Goal: Task Accomplishment & Management: Manage account settings

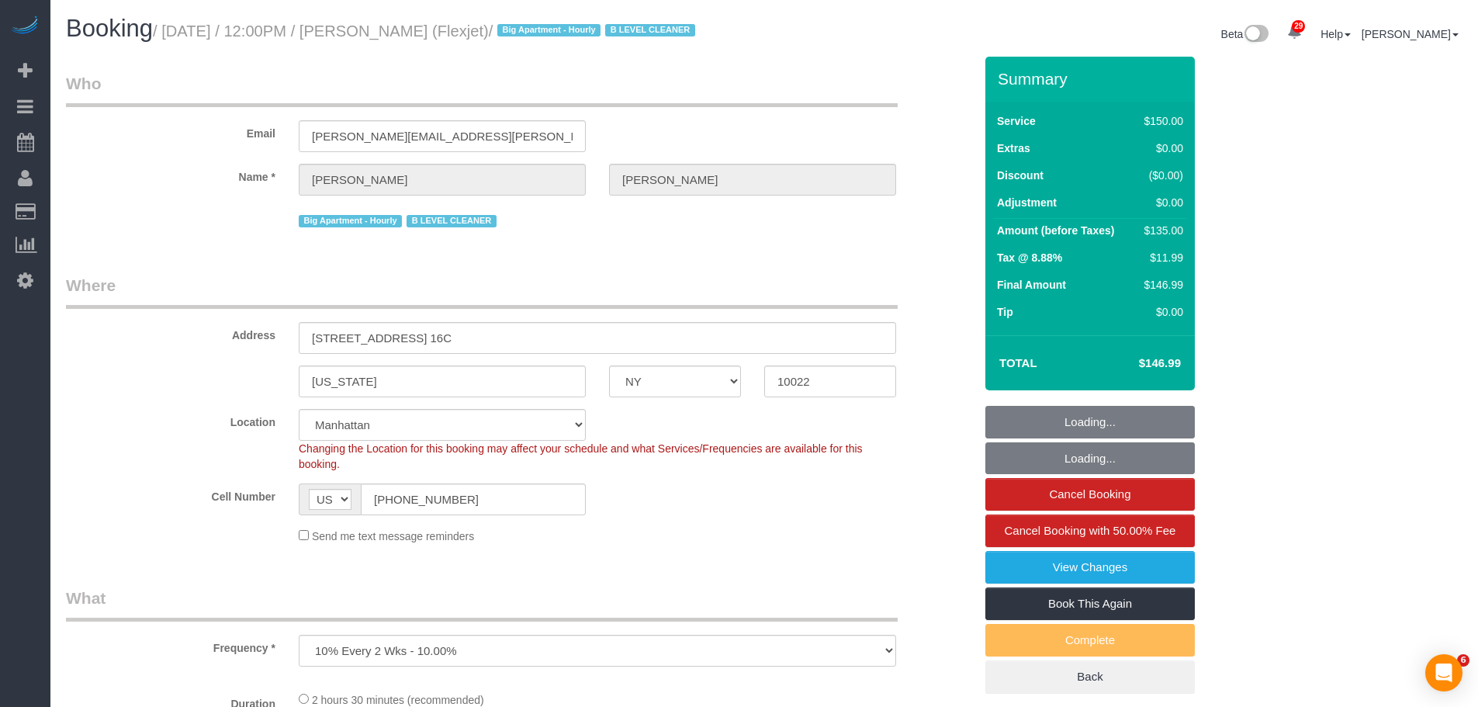
select select "NY"
select select "number:89"
select select "number:90"
select select "number:15"
select select "number:6"
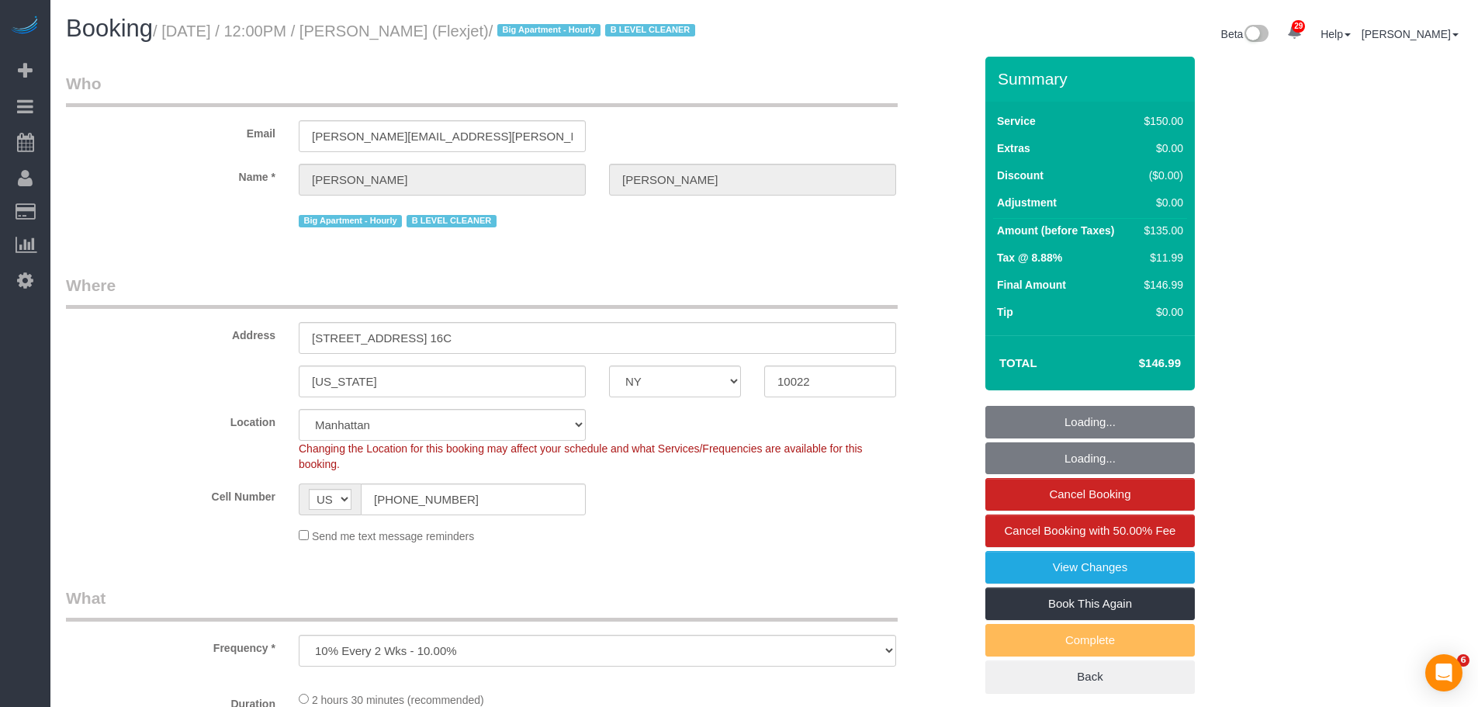
select select "number:21"
click at [766, 107] on legend "Who" at bounding box center [482, 89] width 832 height 35
select select "string:stripe-card_1CBPrI4VGloSiKo7EMslfoyc"
select select "spot1"
select select "22223"
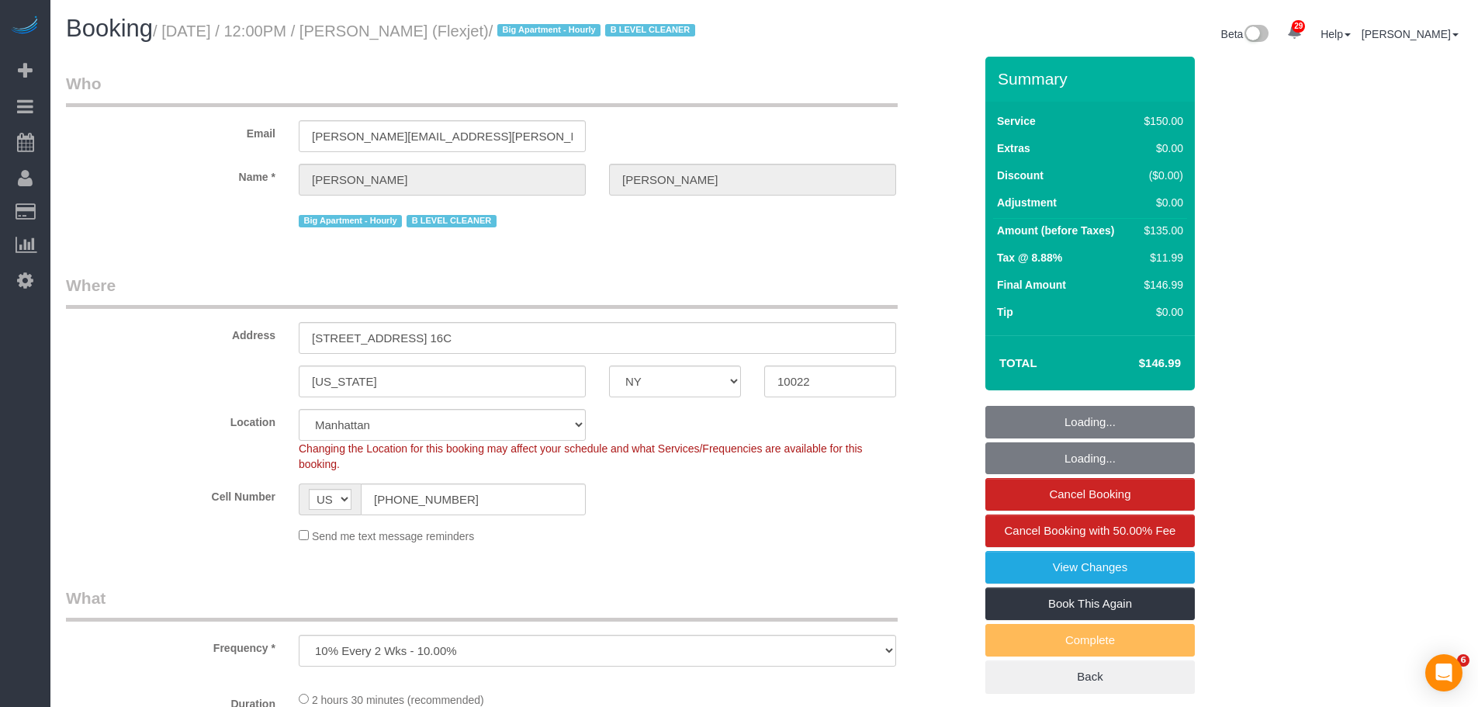
select select "150"
click at [750, 309] on legend "Where" at bounding box center [482, 291] width 832 height 35
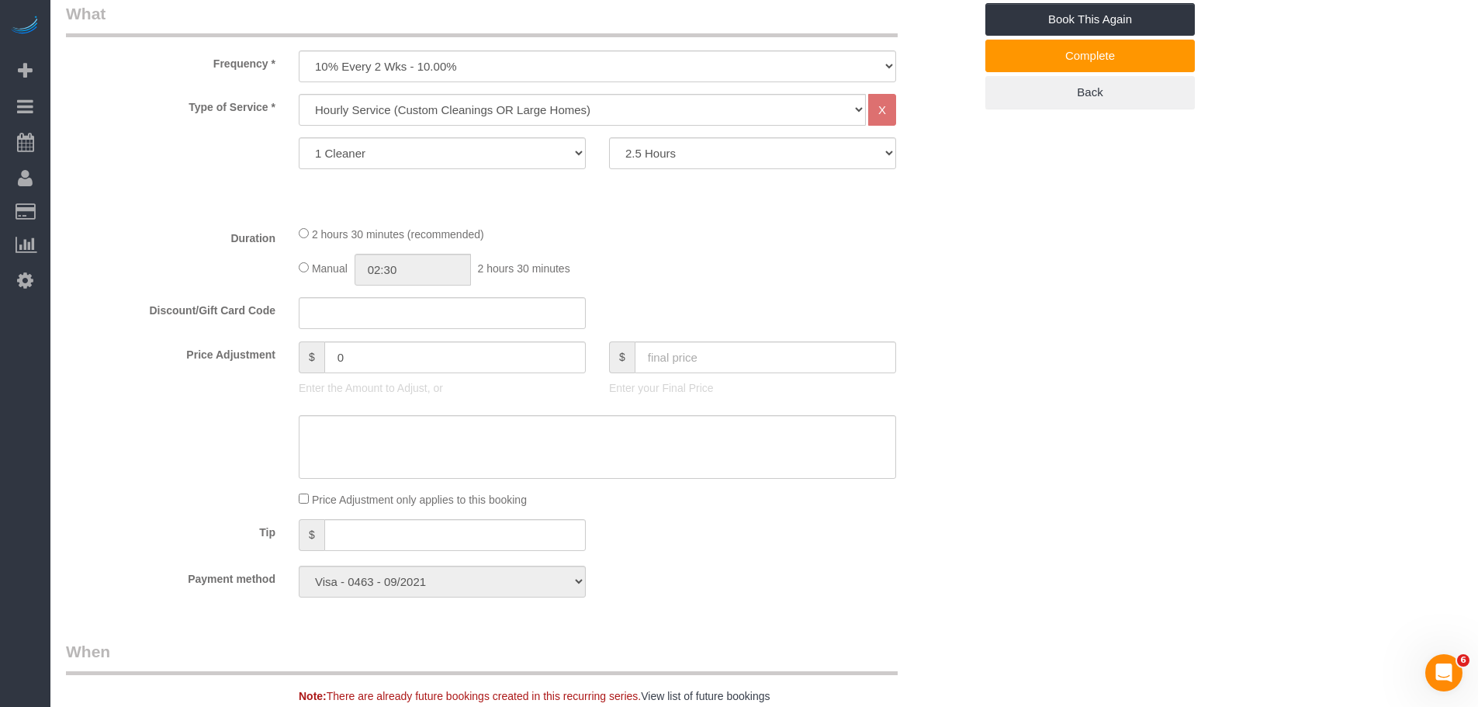
scroll to position [581, 0]
click at [884, 272] on div "2 hours 30 minutes (recommended) Manual 02:30 2 hours 30 minutes" at bounding box center [597, 258] width 621 height 61
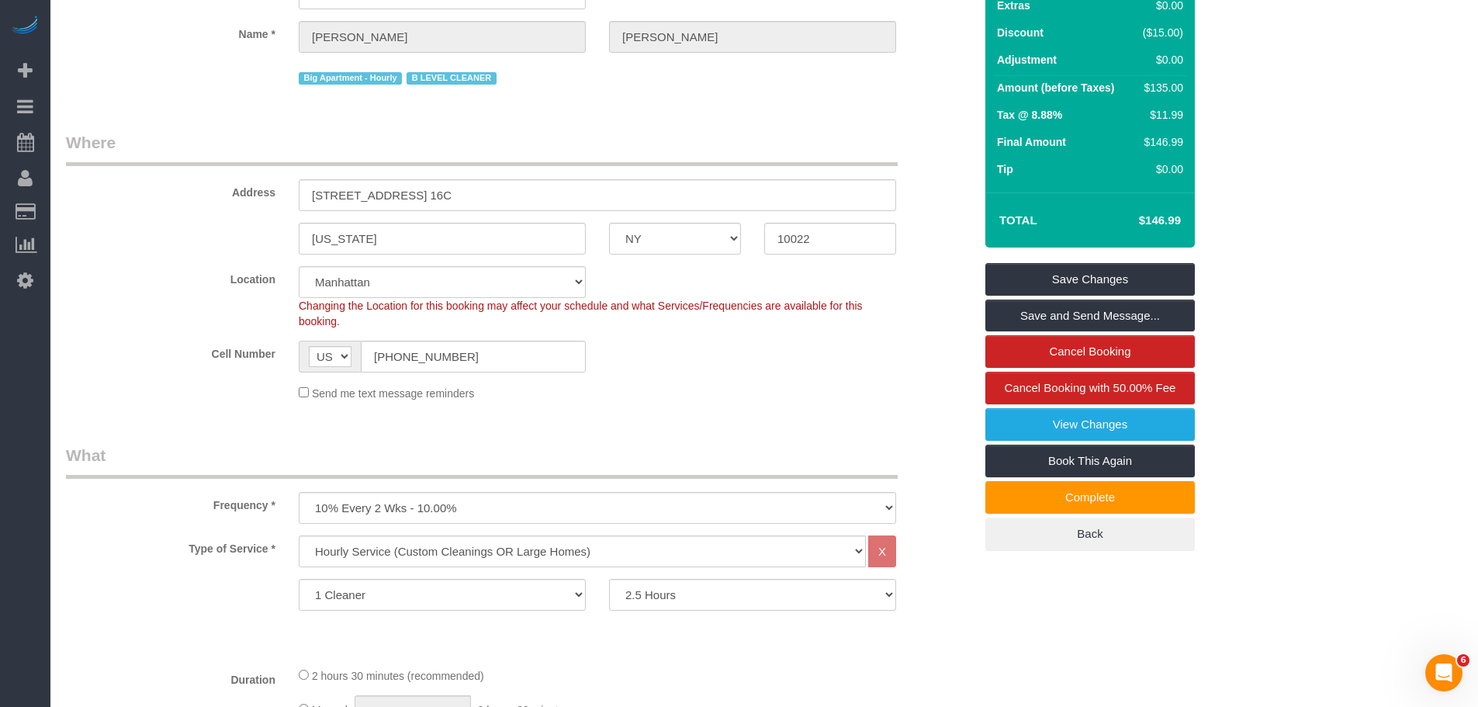
scroll to position [0, 0]
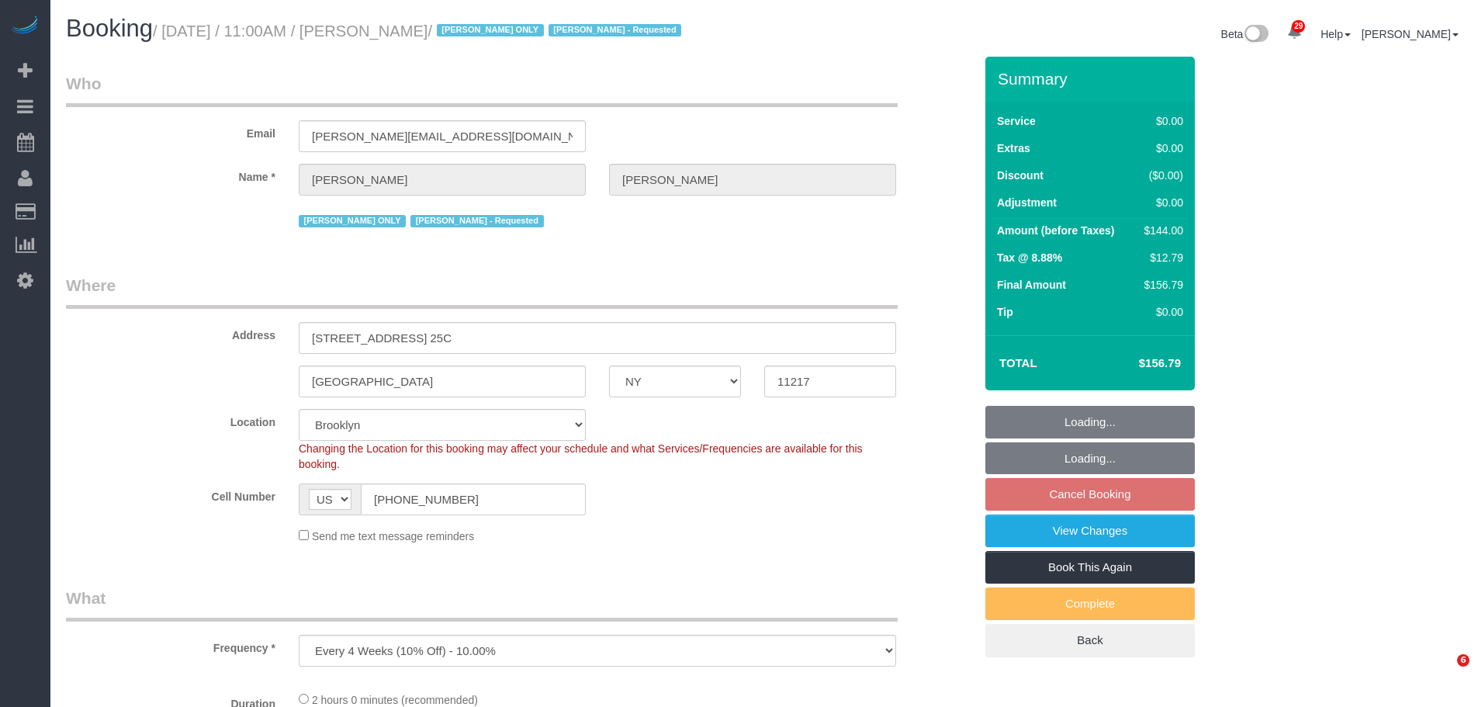
select select "NY"
select select "number:61"
select select "number:77"
select select "number:15"
select select "number:5"
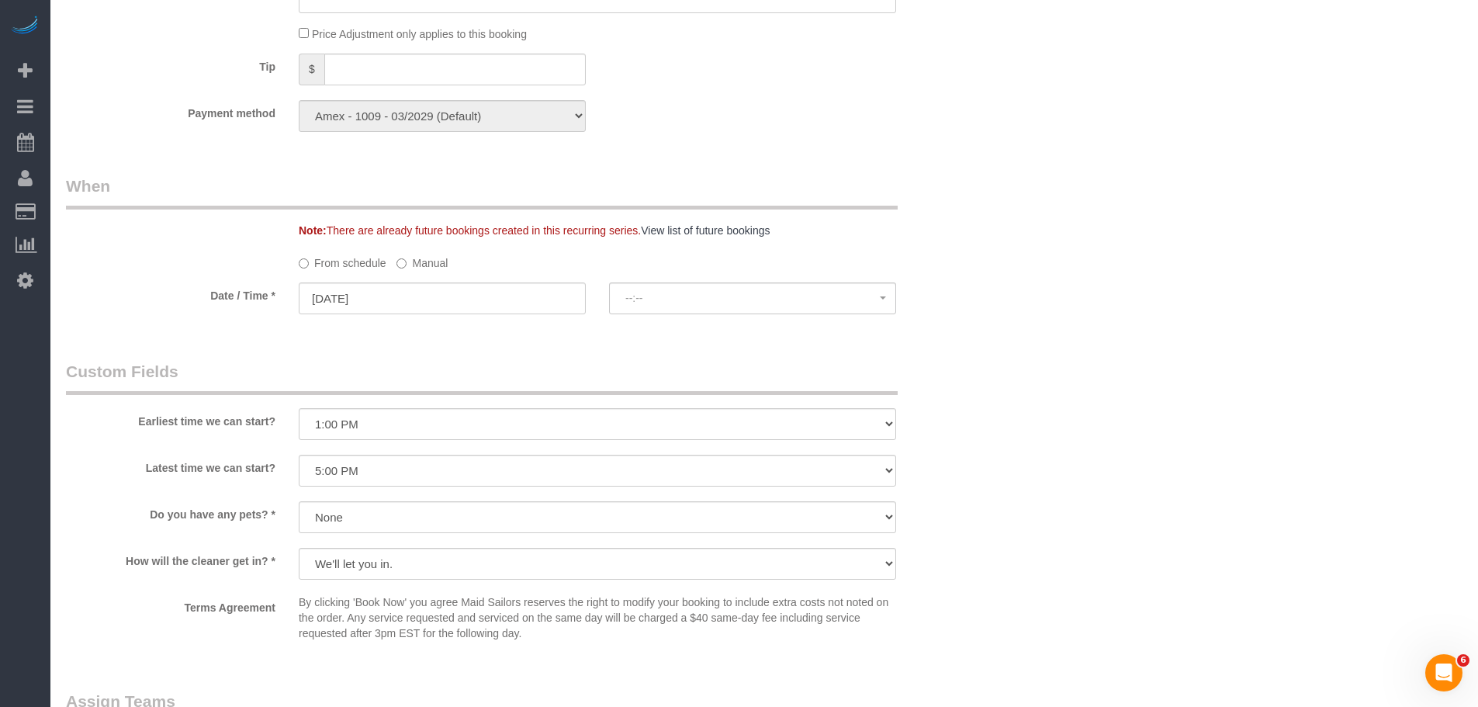
select select "spot4"
select select "1"
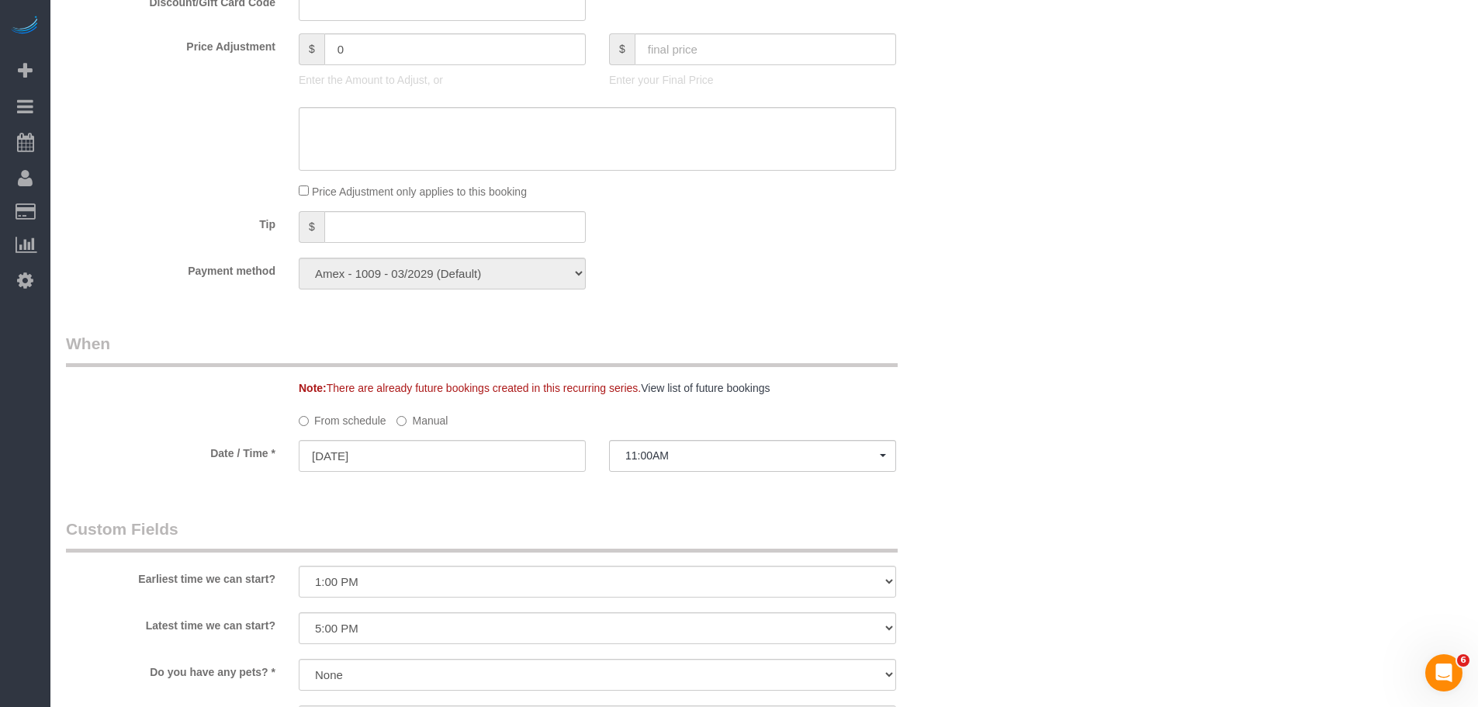
scroll to position [1397, 0]
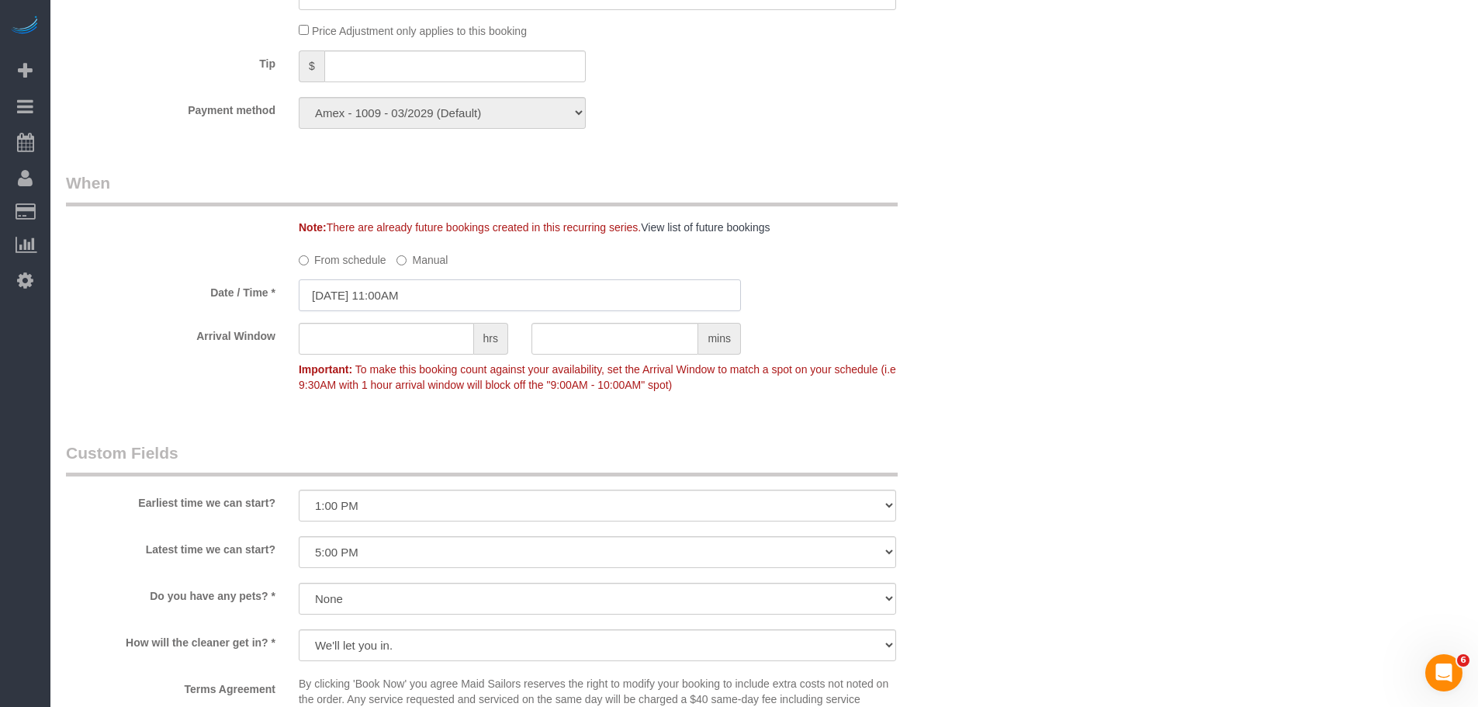
click at [403, 303] on input "10/03/2025 11:00AM" at bounding box center [520, 295] width 442 height 32
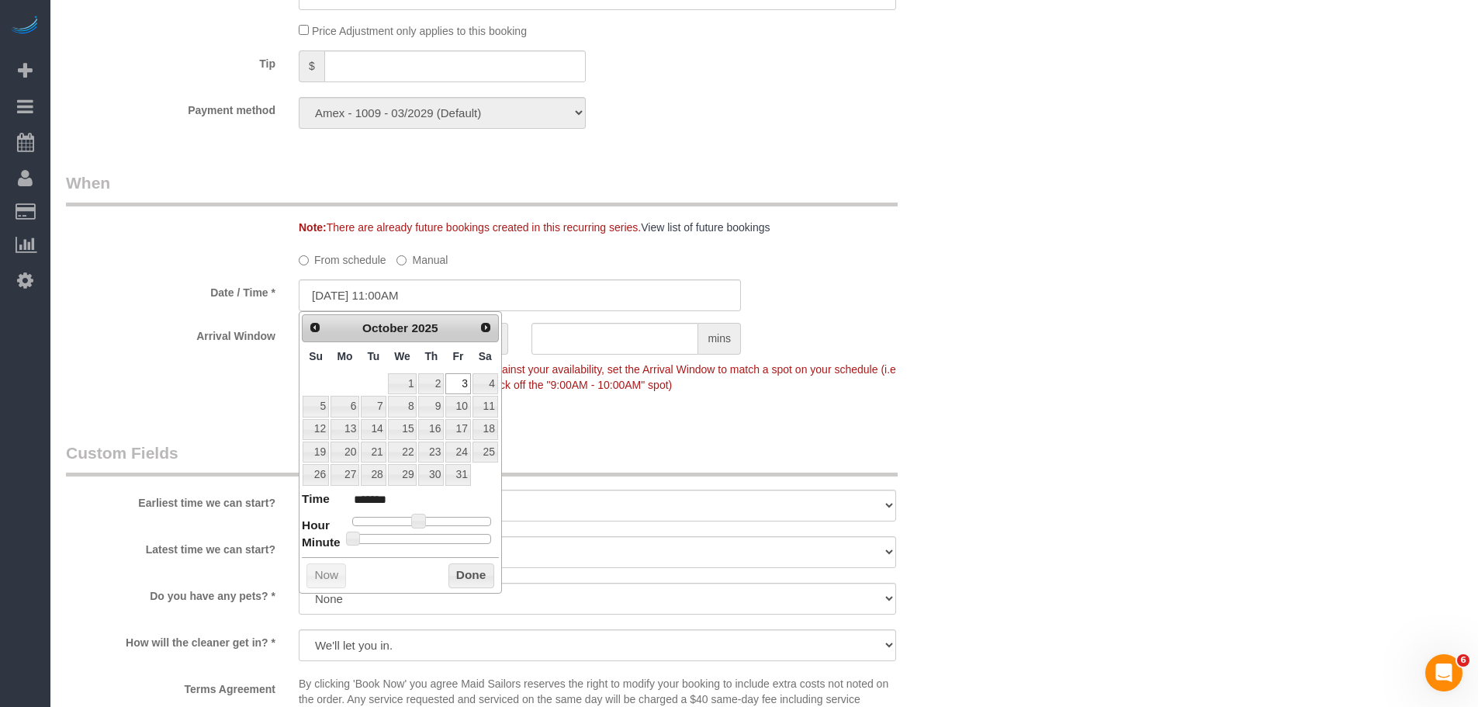
type input "10/03/2025 11:30AM"
type input "*******"
click at [425, 536] on div at bounding box center [421, 538] width 139 height 9
click at [471, 583] on button "Done" at bounding box center [471, 575] width 46 height 25
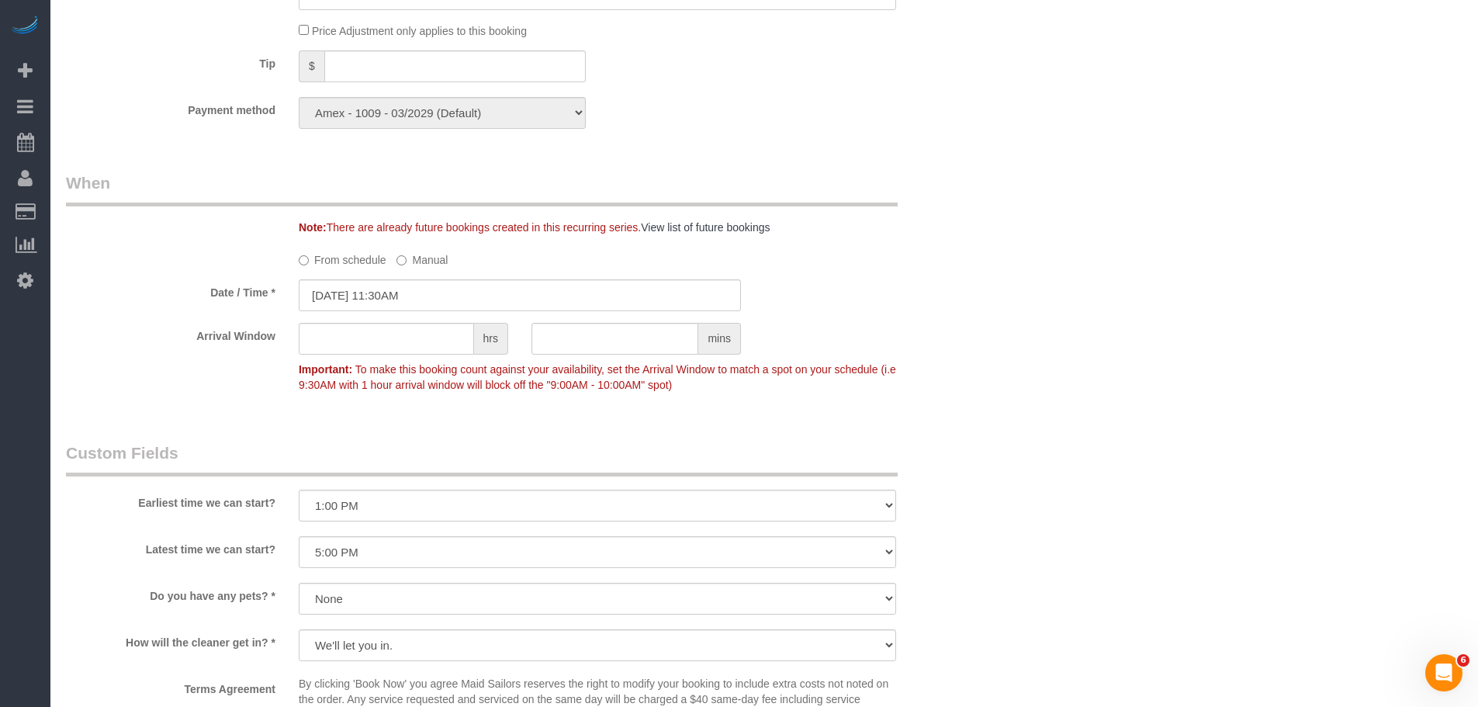
click at [1161, 327] on div "Who Email marcolini.t@gmail.com Name * Tyler Marcolini Alketa Tomaj ONLY Alketa…" at bounding box center [764, 14] width 1397 height 2709
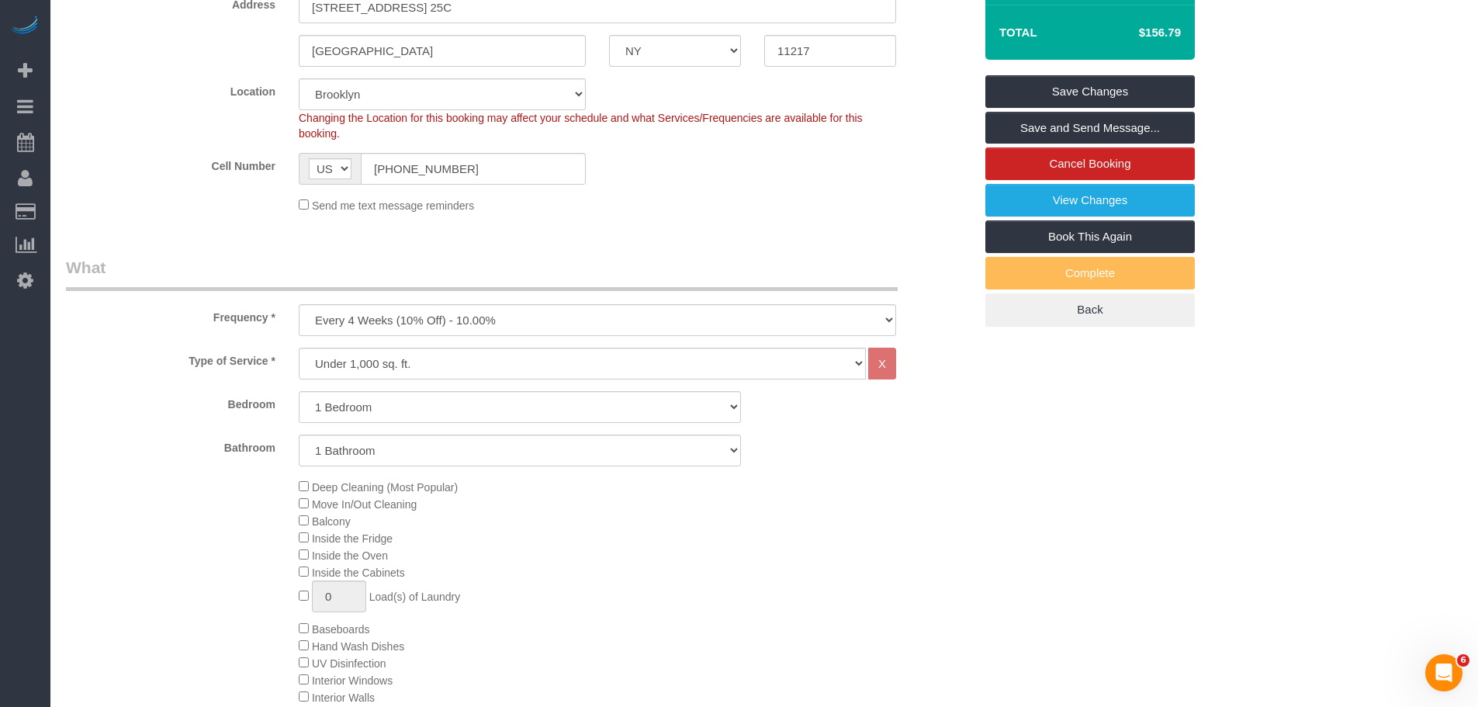
scroll to position [155, 0]
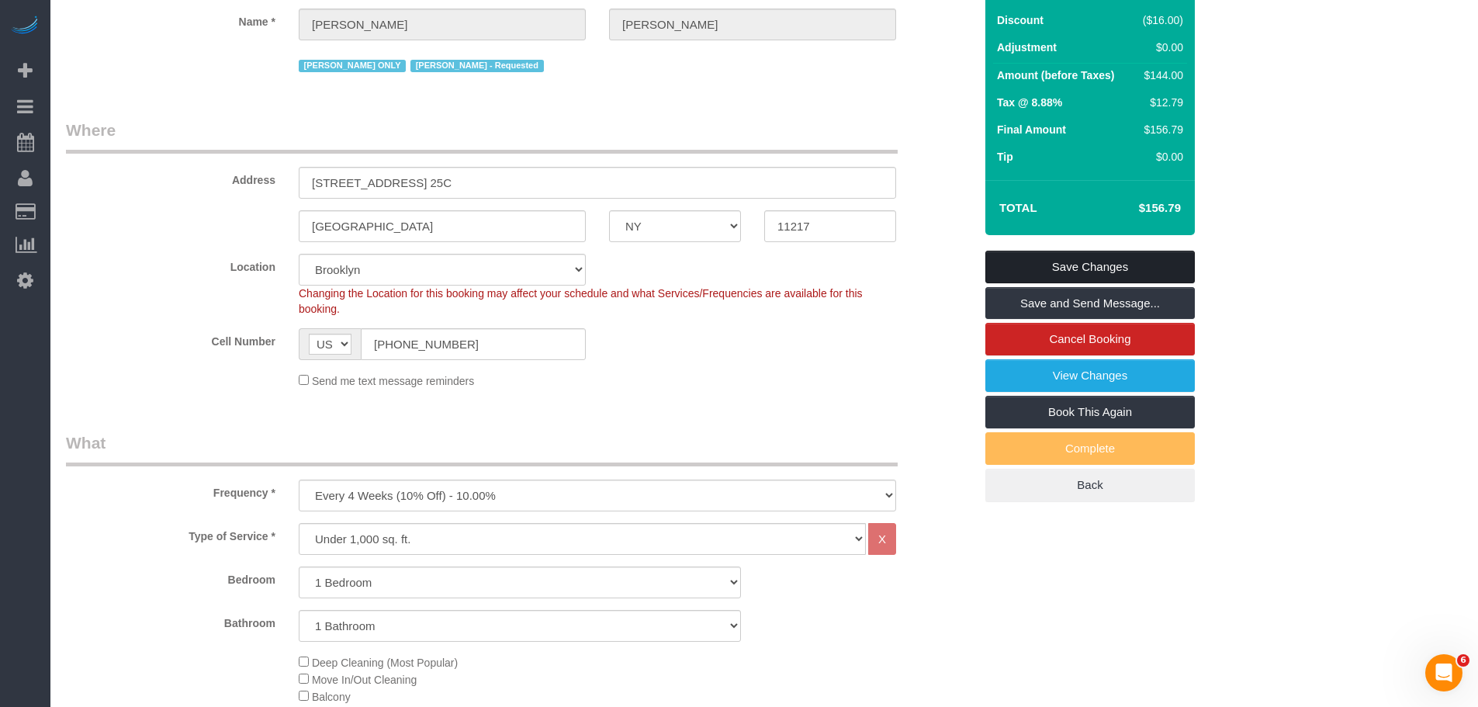
click at [1138, 269] on link "Save Changes" at bounding box center [1089, 267] width 209 height 33
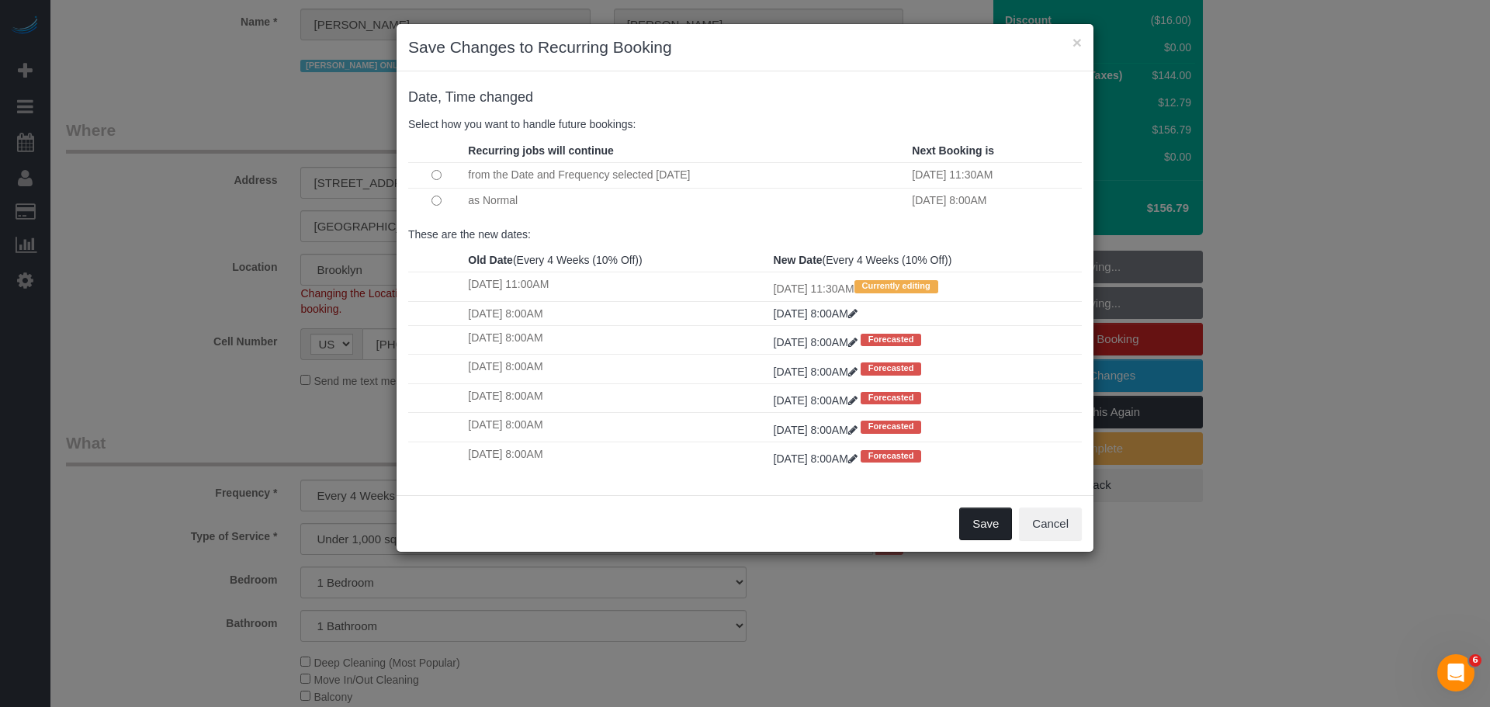
click at [978, 529] on button "Save" at bounding box center [985, 523] width 53 height 33
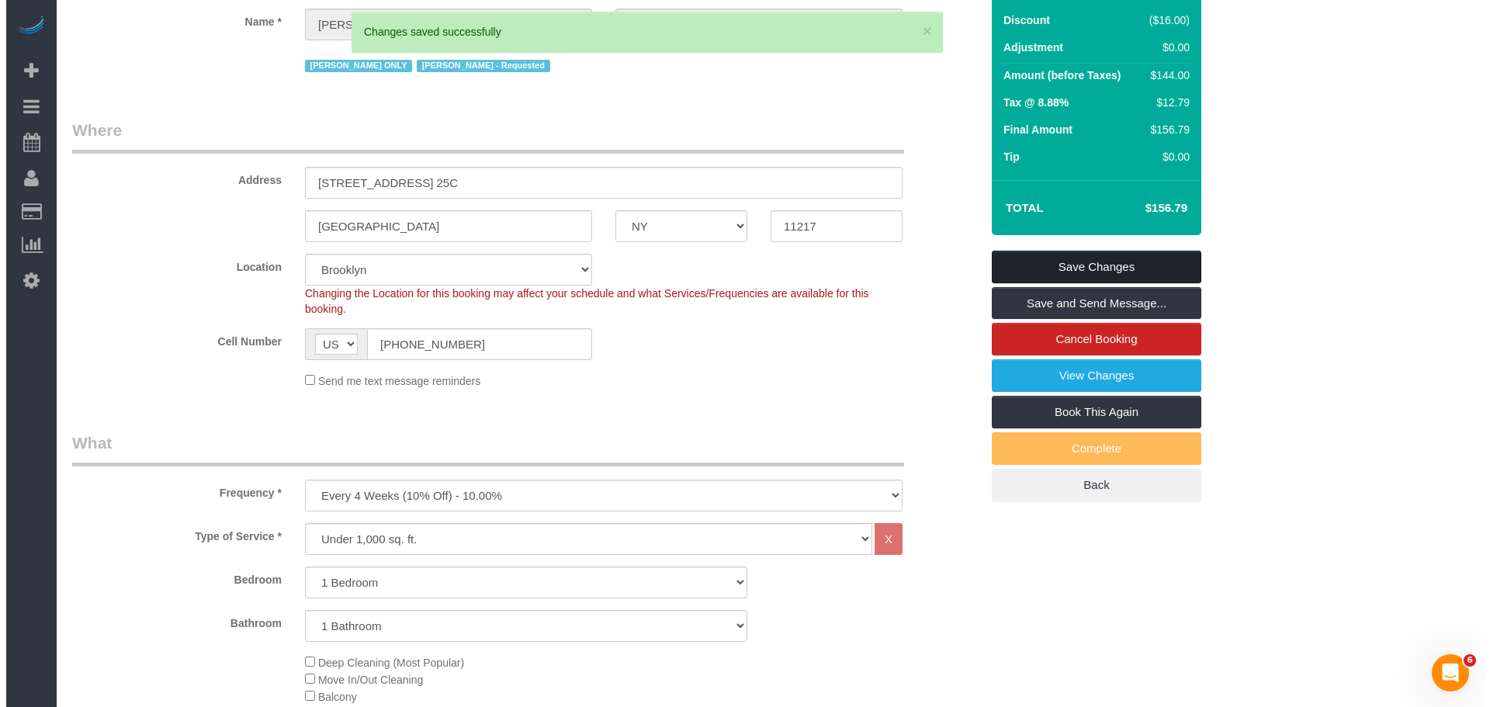
scroll to position [0, 0]
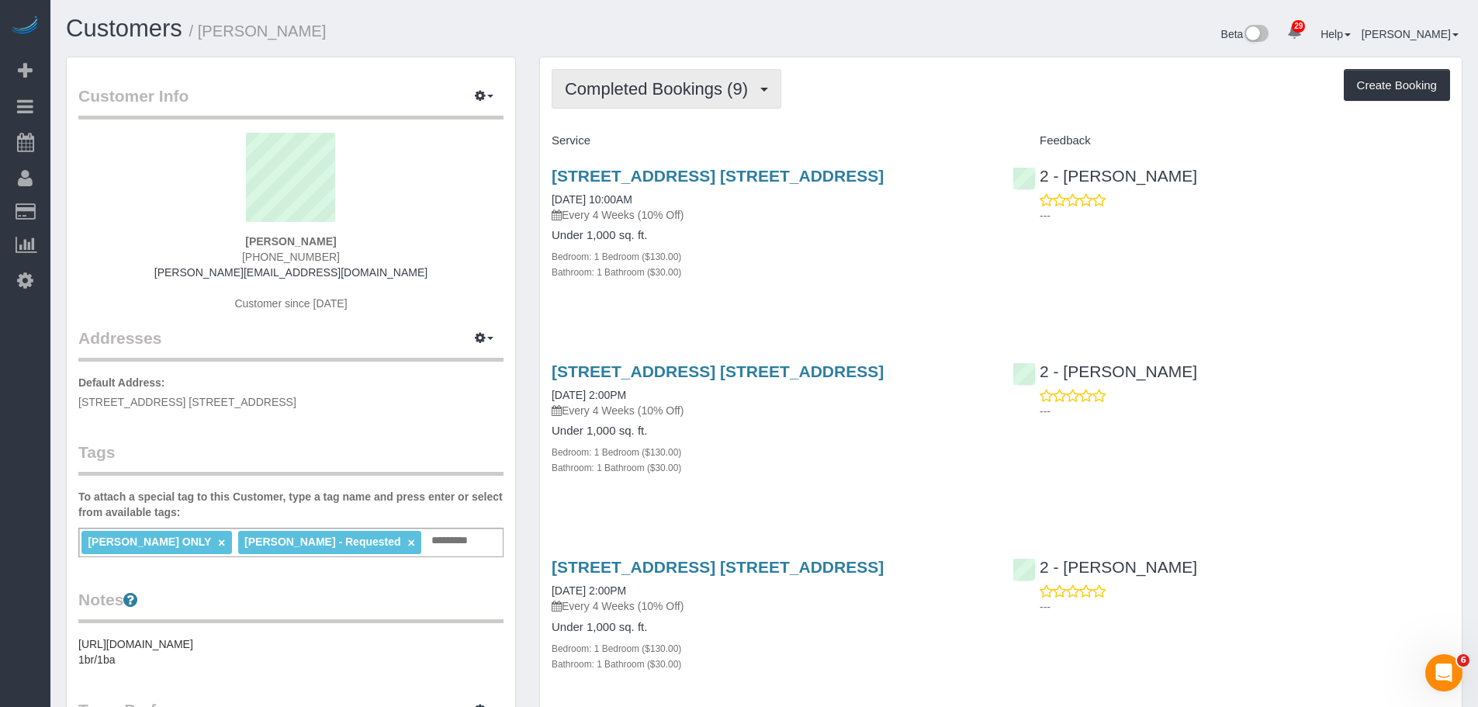
click at [704, 96] on span "Completed Bookings (9)" at bounding box center [660, 88] width 191 height 19
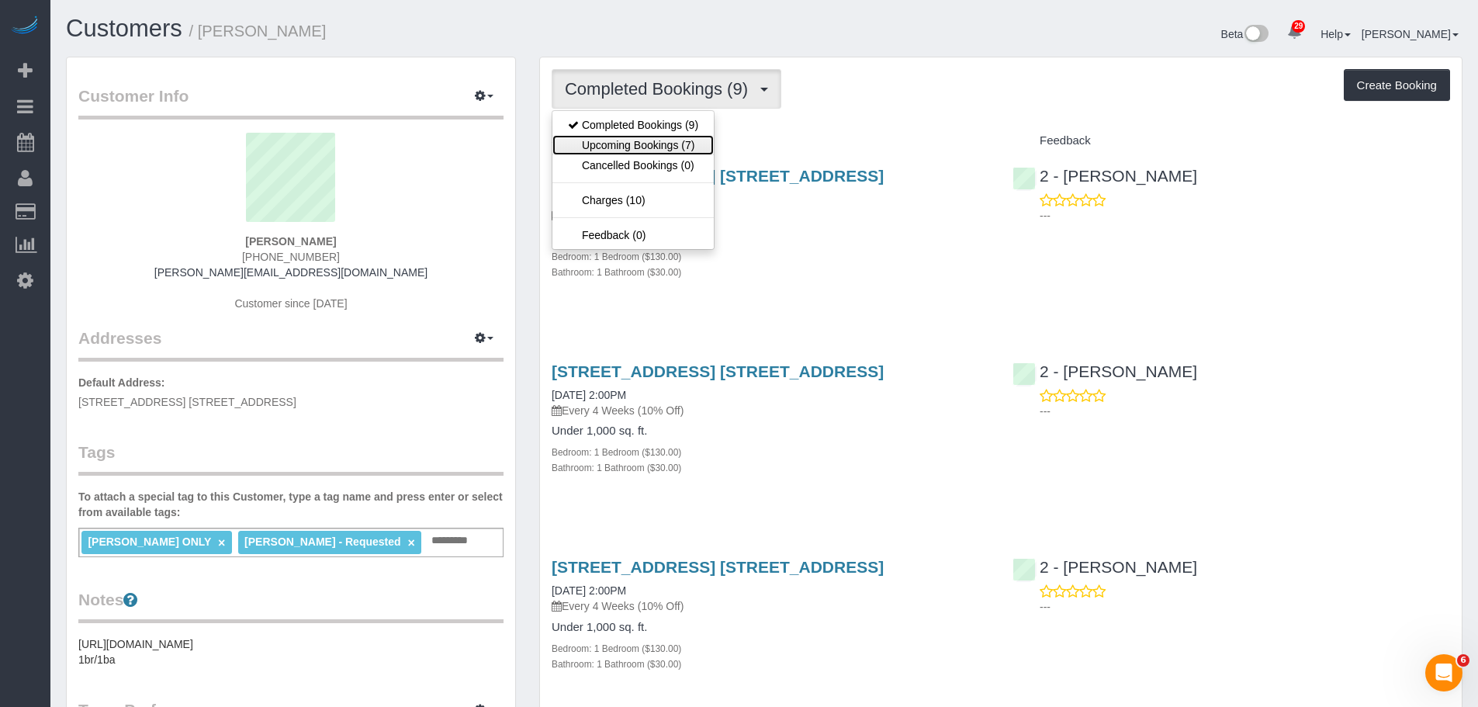
click at [701, 144] on link "Upcoming Bookings (7)" at bounding box center [632, 145] width 161 height 20
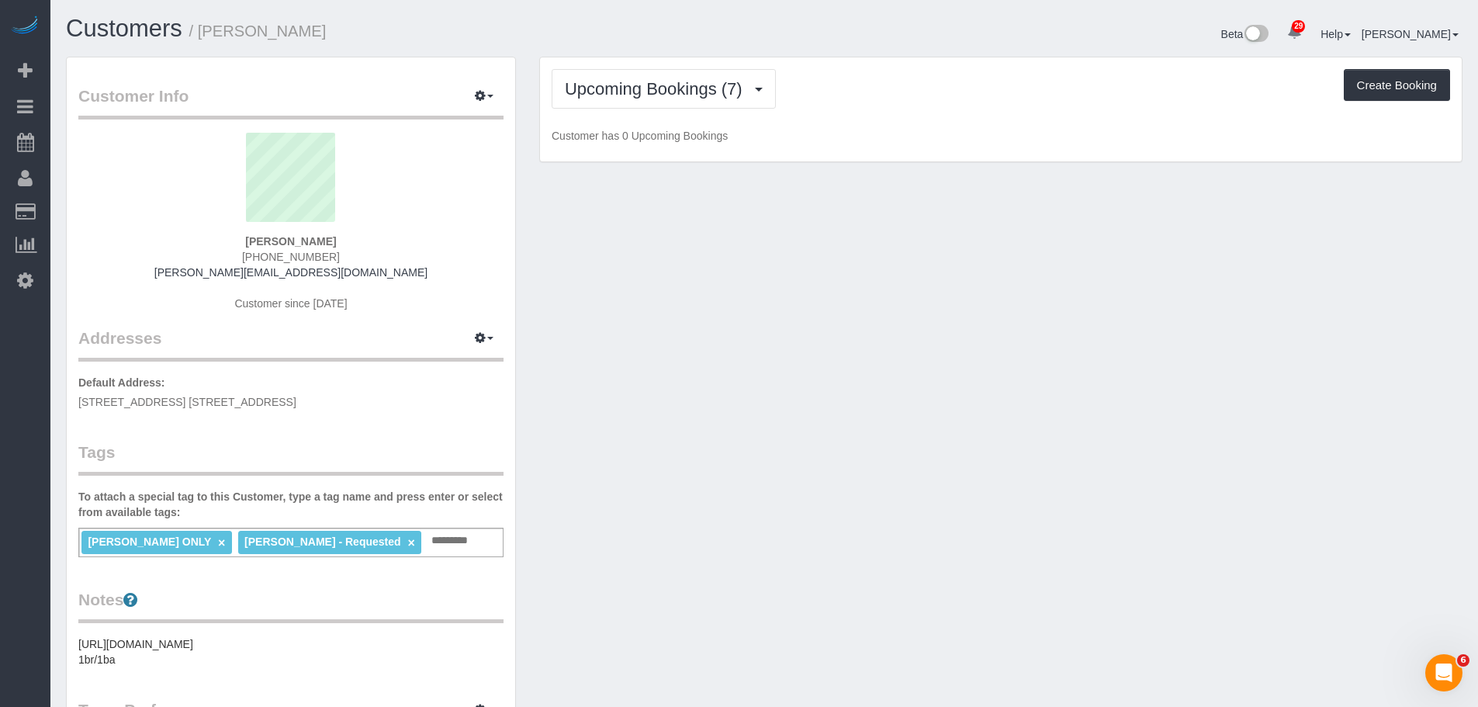
click at [955, 116] on div "Upcoming Bookings (7) Completed Bookings (9) Upcoming Bookings (7) Cancelled Bo…" at bounding box center [1001, 109] width 922 height 105
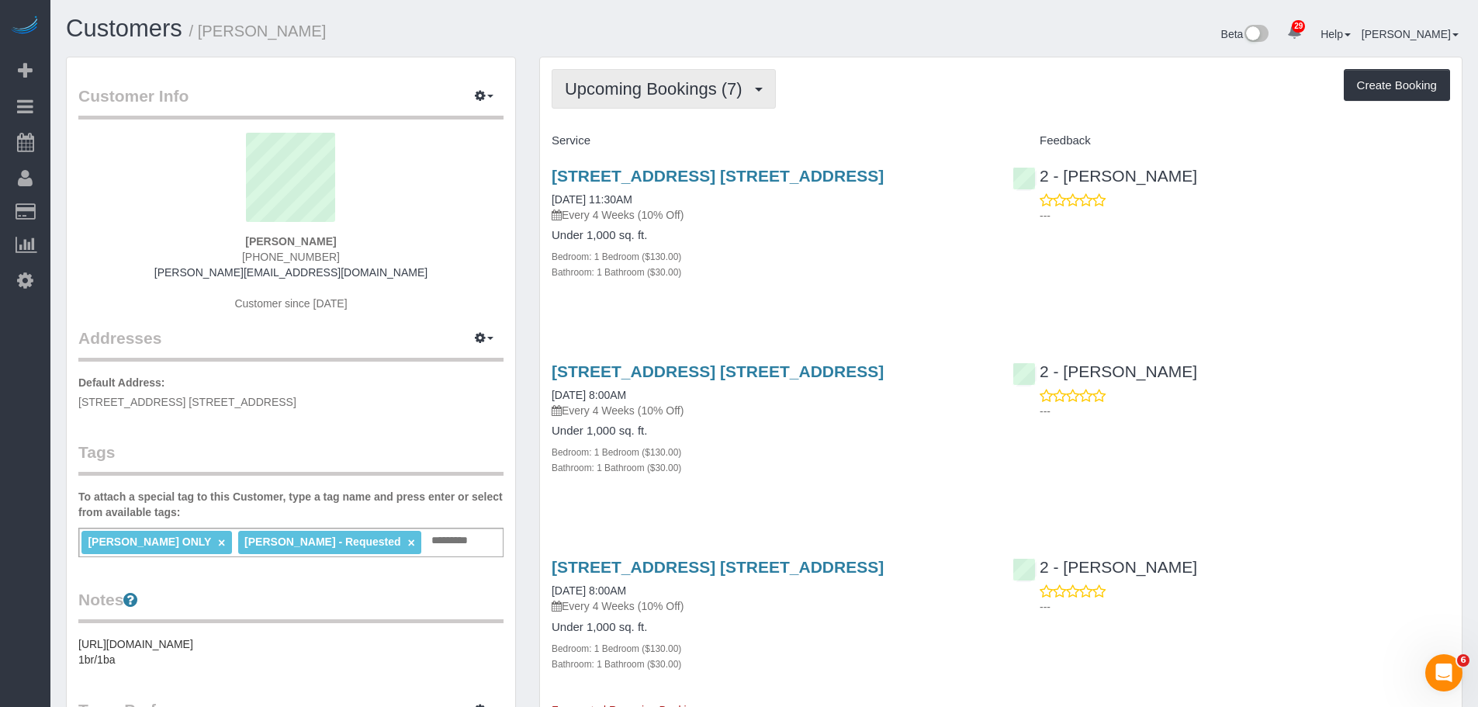
click at [672, 94] on span "Upcoming Bookings (7)" at bounding box center [657, 88] width 185 height 19
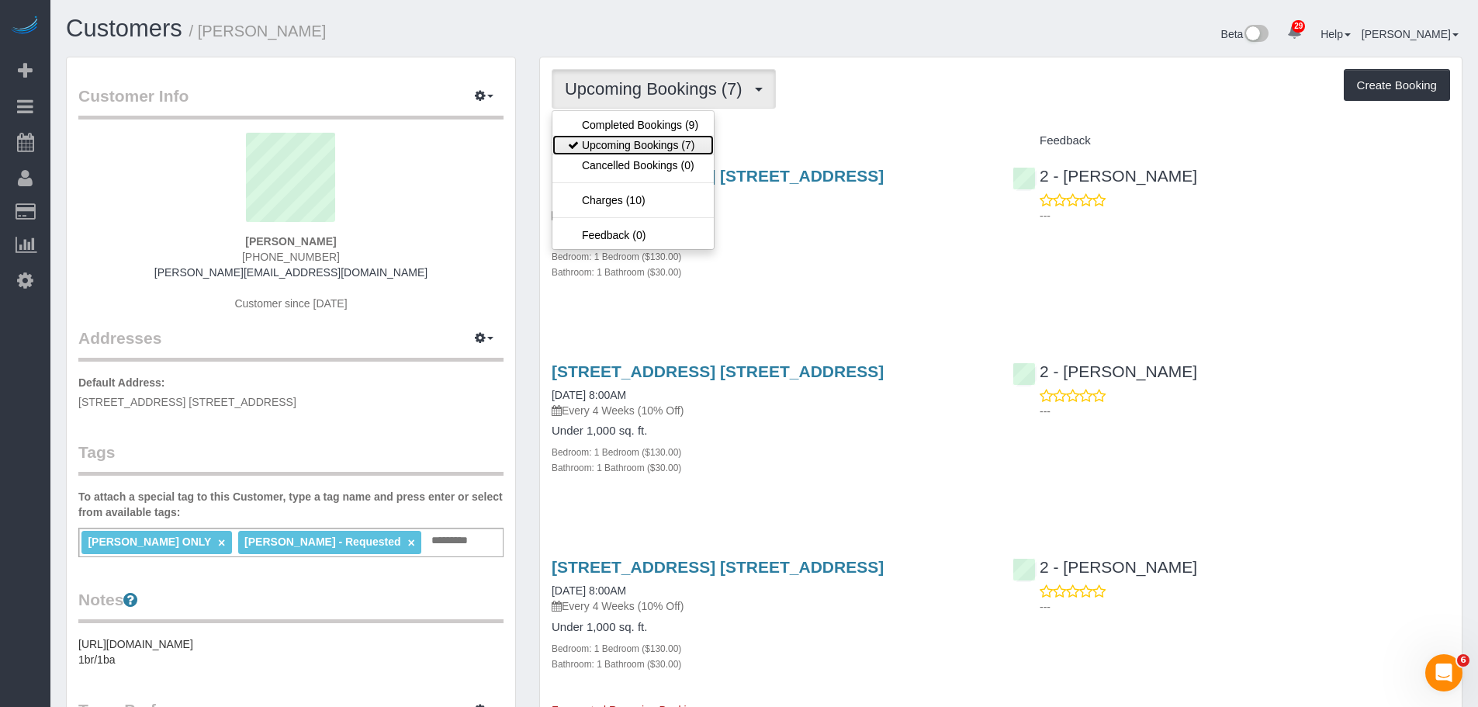
drag, startPoint x: 669, startPoint y: 146, endPoint x: 753, endPoint y: 126, distance: 86.0
click at [669, 146] on link "Upcoming Bookings (7)" at bounding box center [632, 145] width 161 height 20
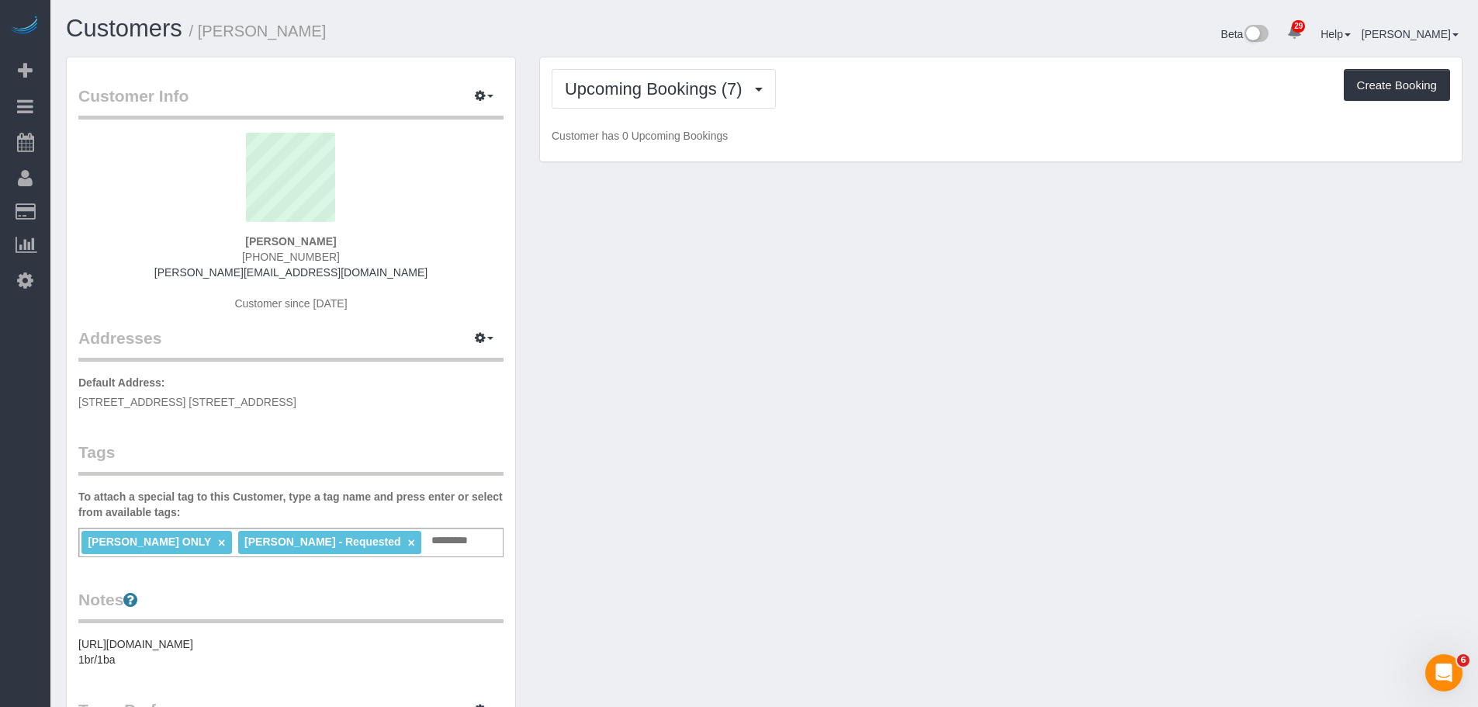
click at [968, 95] on div "Upcoming Bookings (7) Completed Bookings (9) Upcoming Bookings (7) Cancelled Bo…" at bounding box center [1001, 89] width 899 height 40
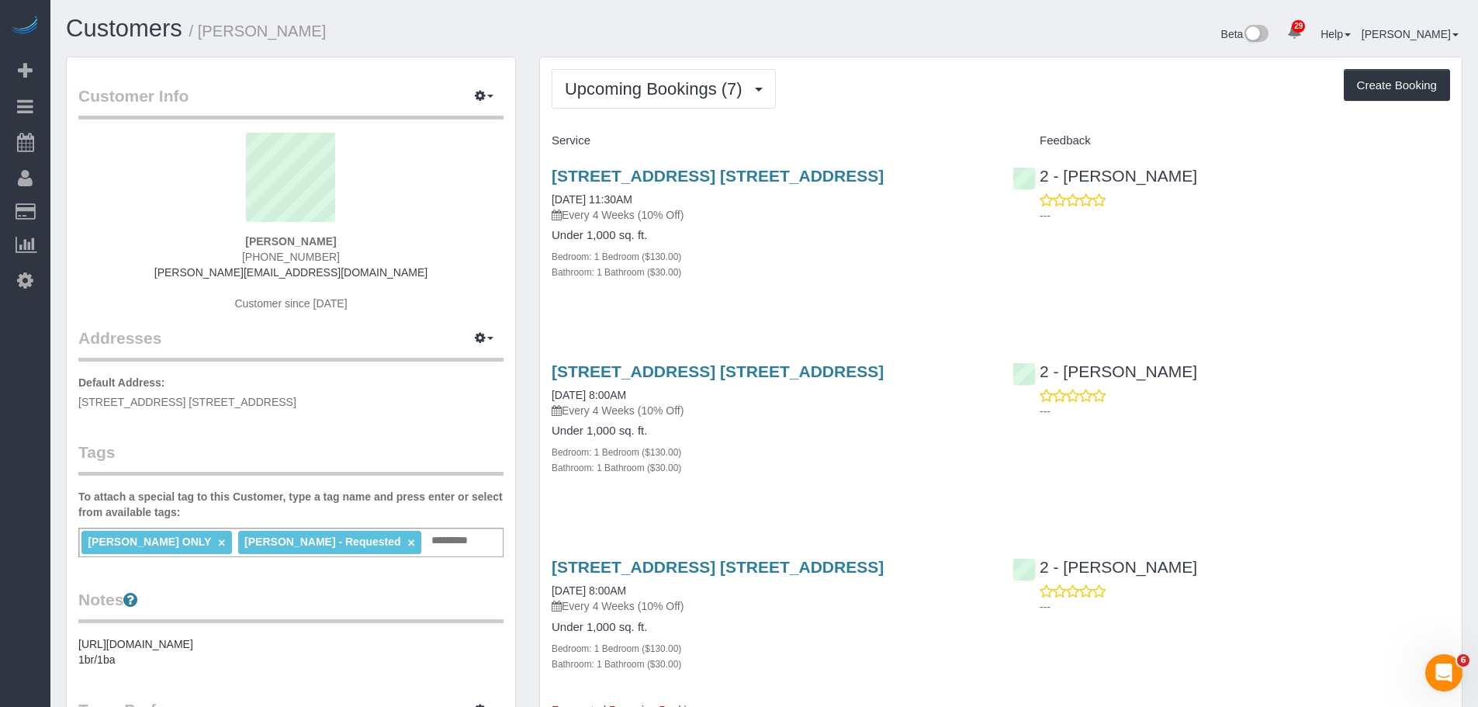
drag, startPoint x: 978, startPoint y: 103, endPoint x: 1134, endPoint y: 32, distance: 172.2
click at [978, 103] on div "Upcoming Bookings (7) Completed Bookings (9) Upcoming Bookings (7) Cancelled Bo…" at bounding box center [1001, 89] width 899 height 40
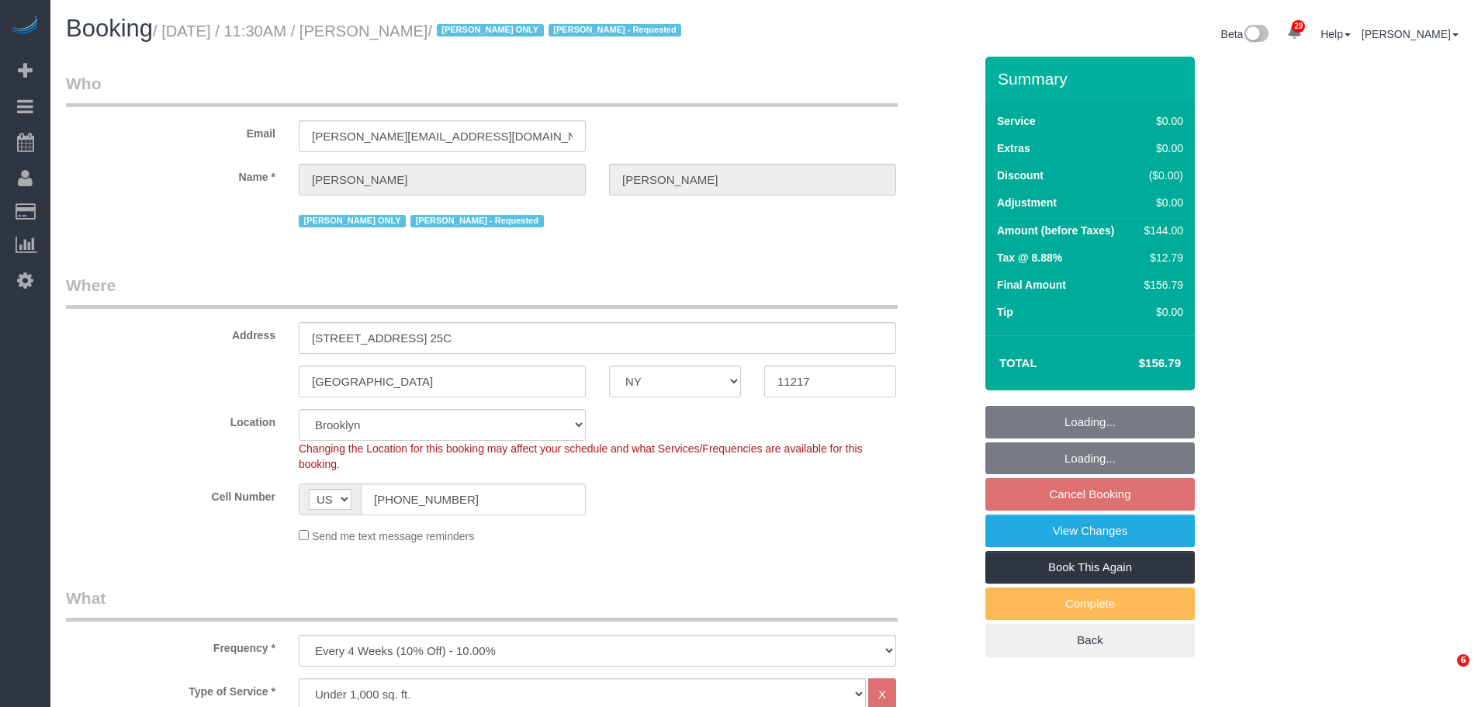
select select "NY"
select select "1"
select select "number:61"
select select "number:77"
select select "number:15"
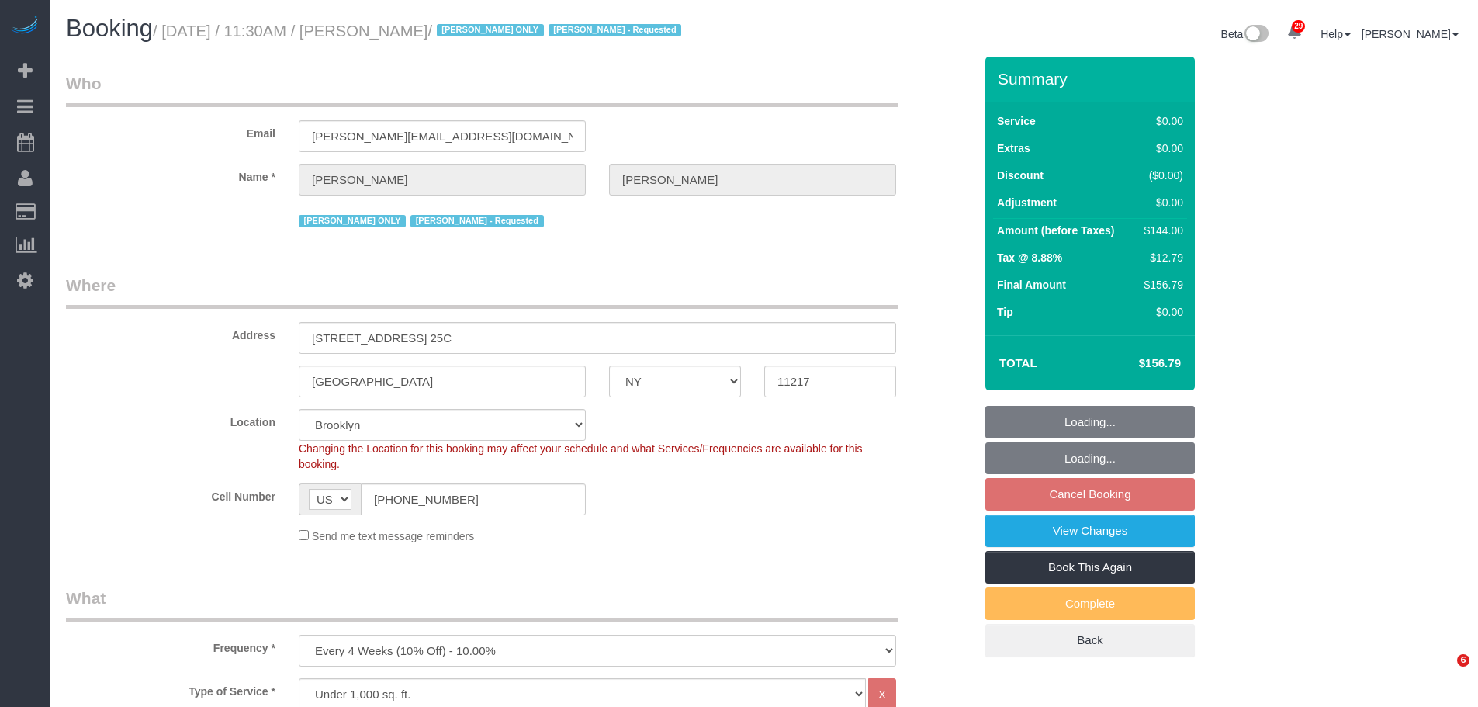
select select "number:5"
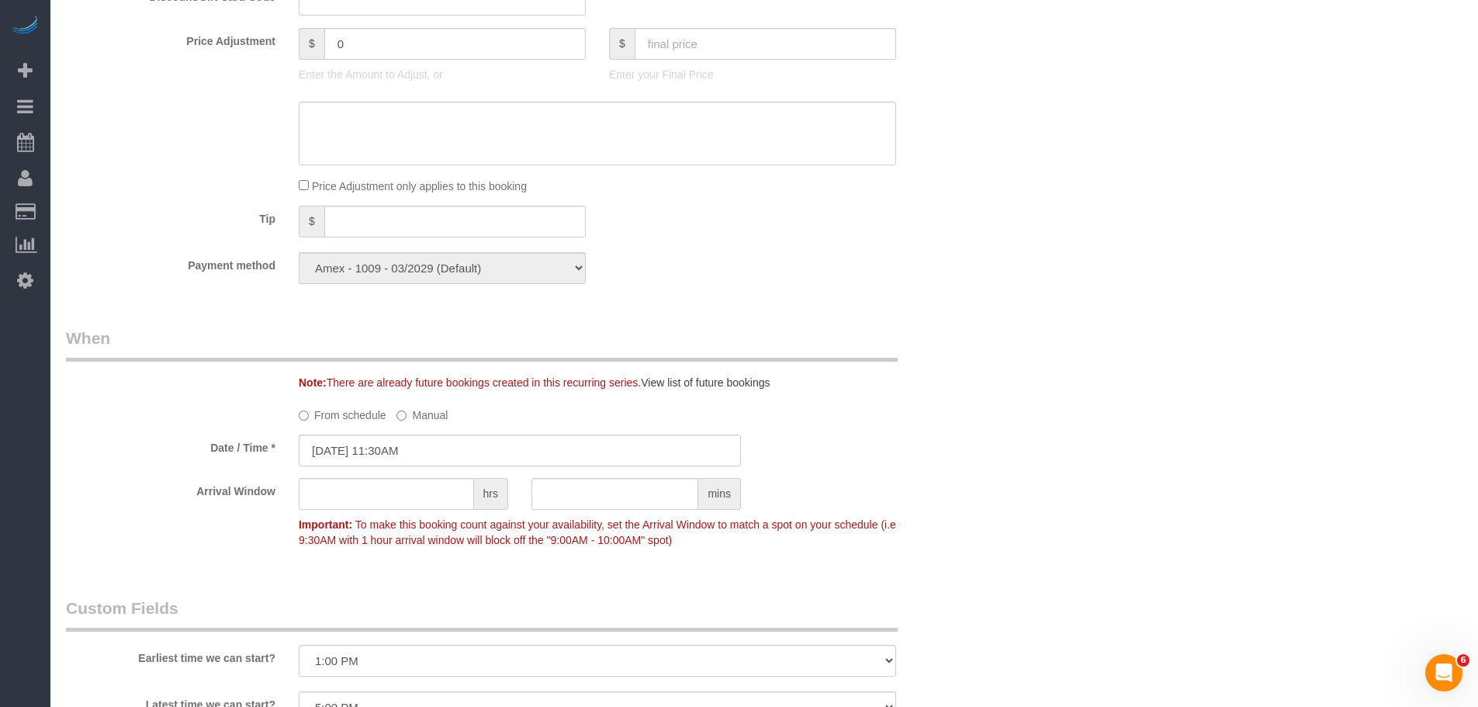
scroll to position [1474, 0]
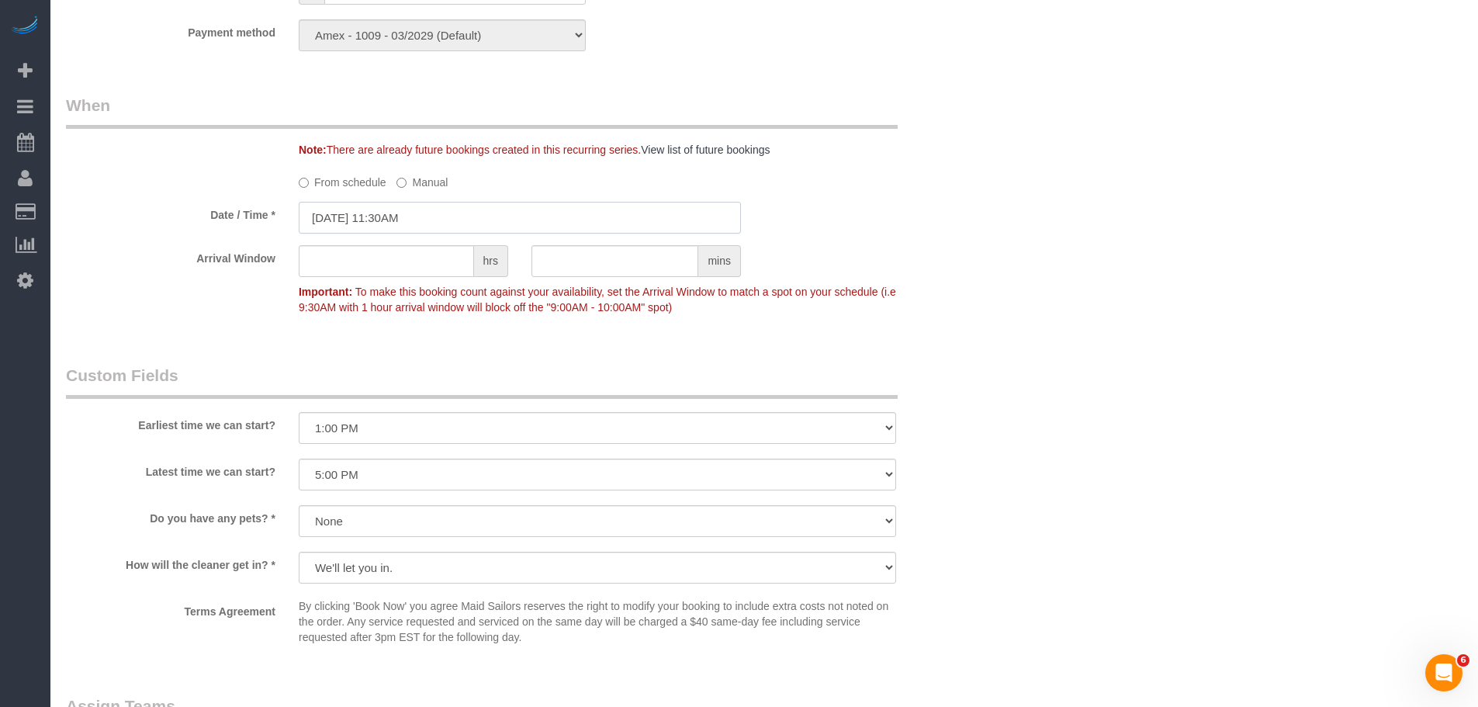
click at [471, 216] on input "10/03/2025 11:30AM" at bounding box center [520, 218] width 442 height 32
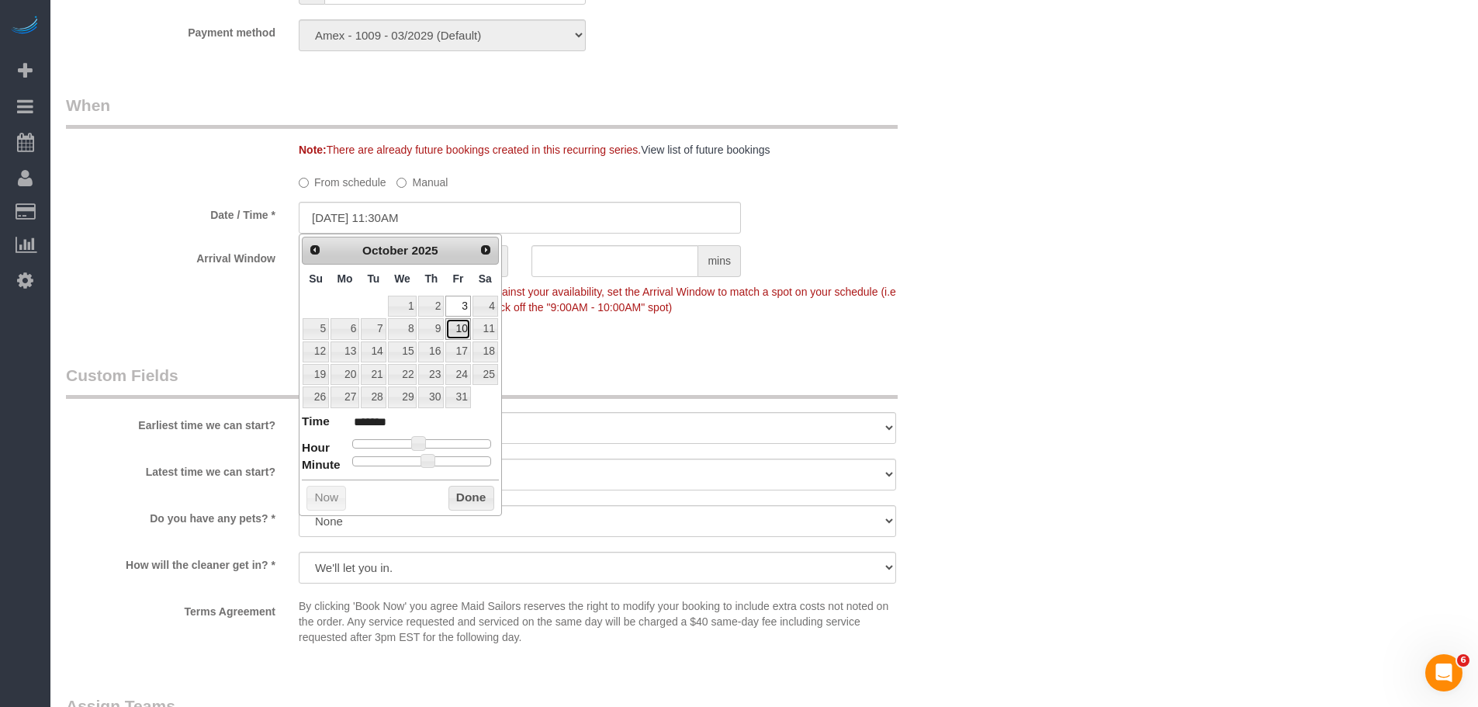
click at [452, 327] on link "10" at bounding box center [457, 328] width 25 height 21
type input "10/10/2025 11:30AM"
click at [478, 497] on button "Done" at bounding box center [471, 498] width 46 height 25
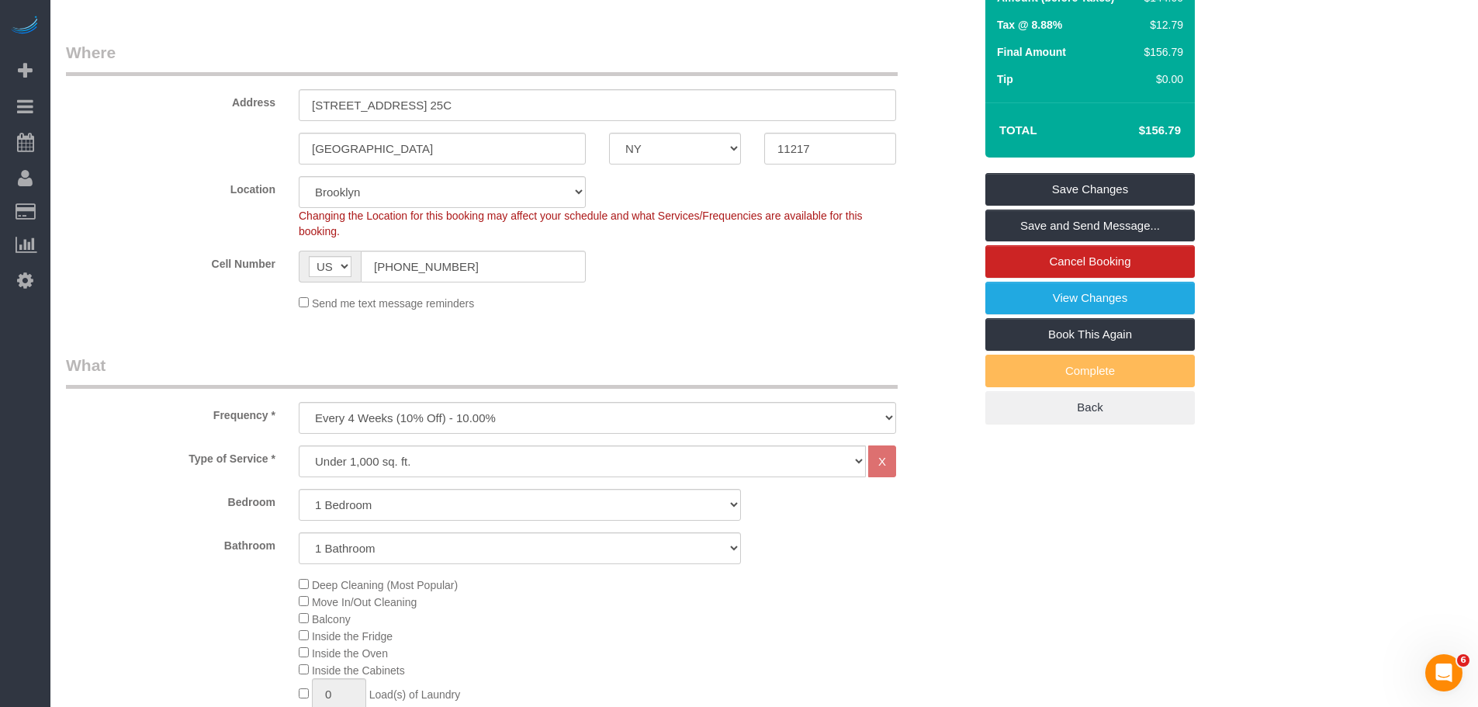
scroll to position [155, 0]
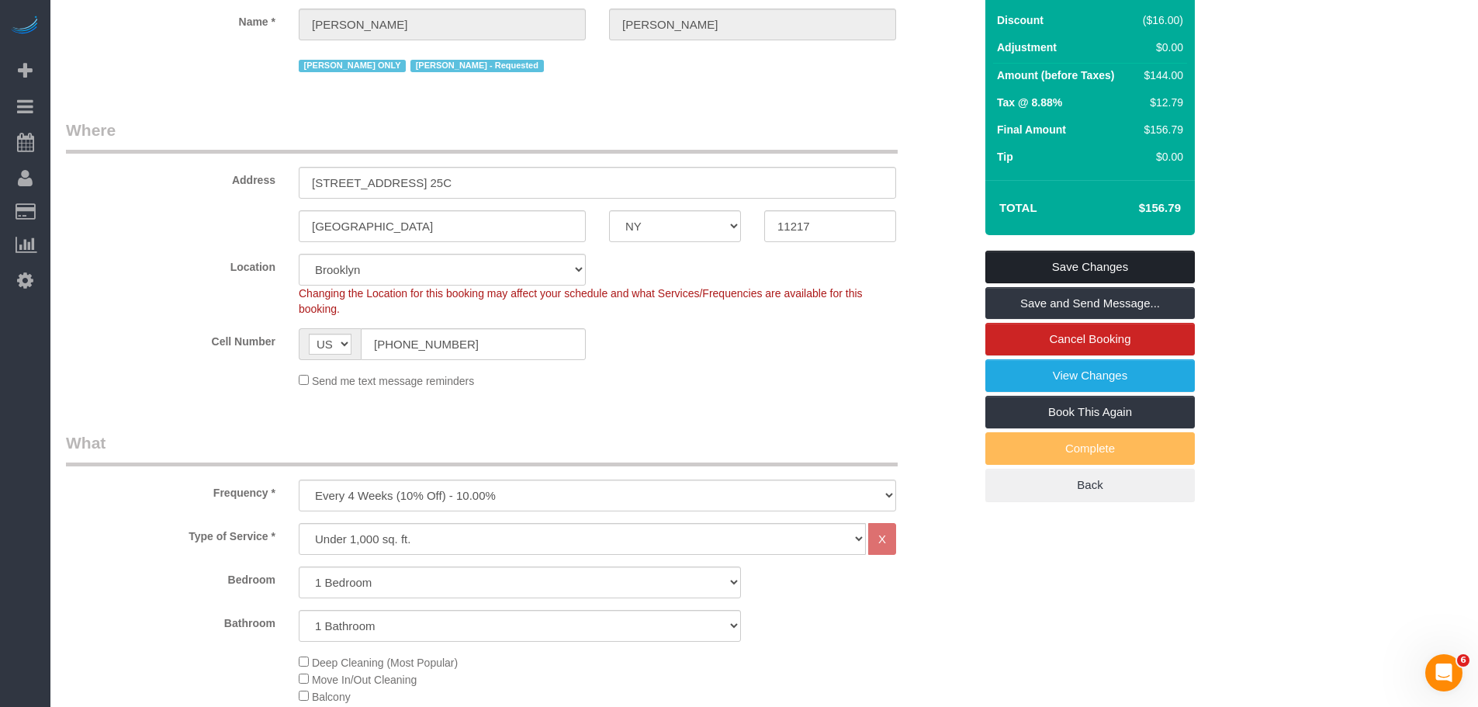
click at [1109, 269] on link "Save Changes" at bounding box center [1089, 267] width 209 height 33
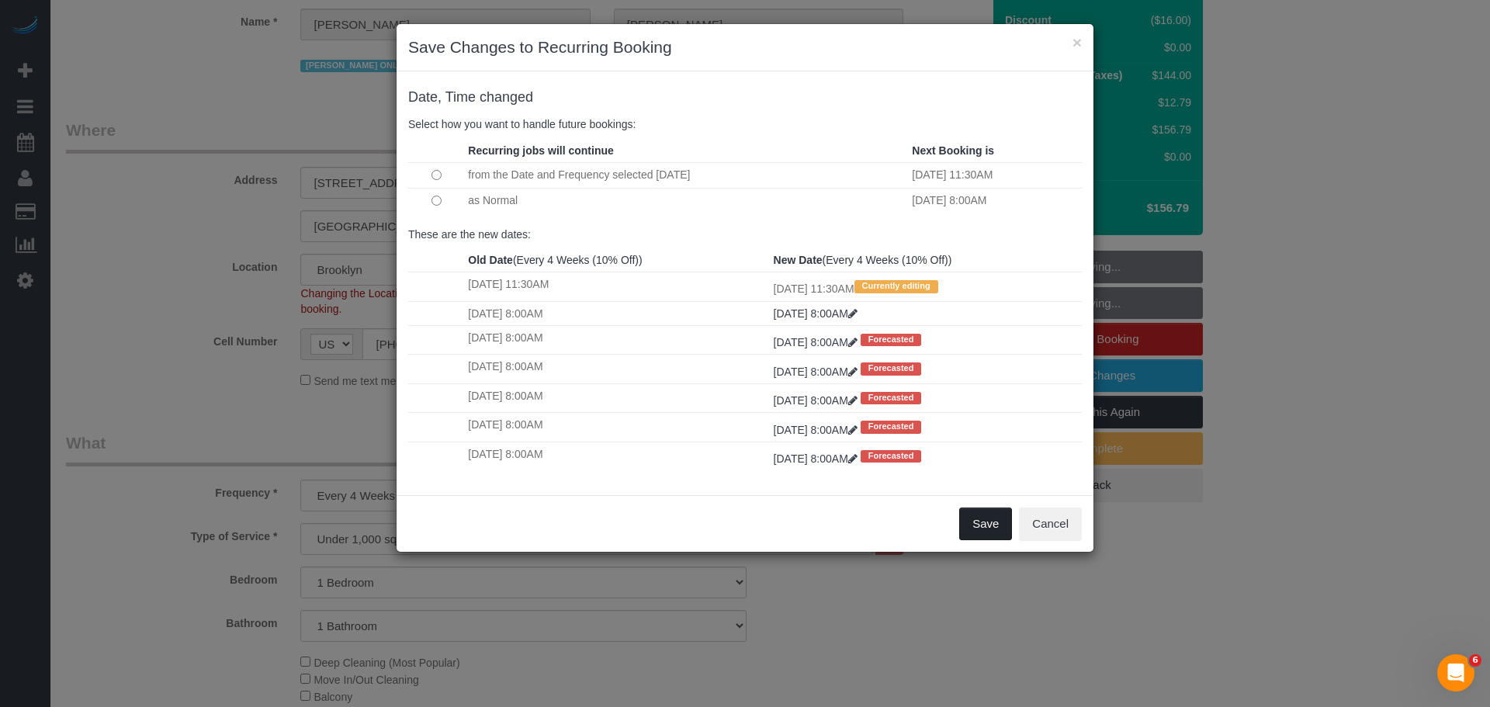
click at [993, 524] on button "Save" at bounding box center [985, 523] width 53 height 33
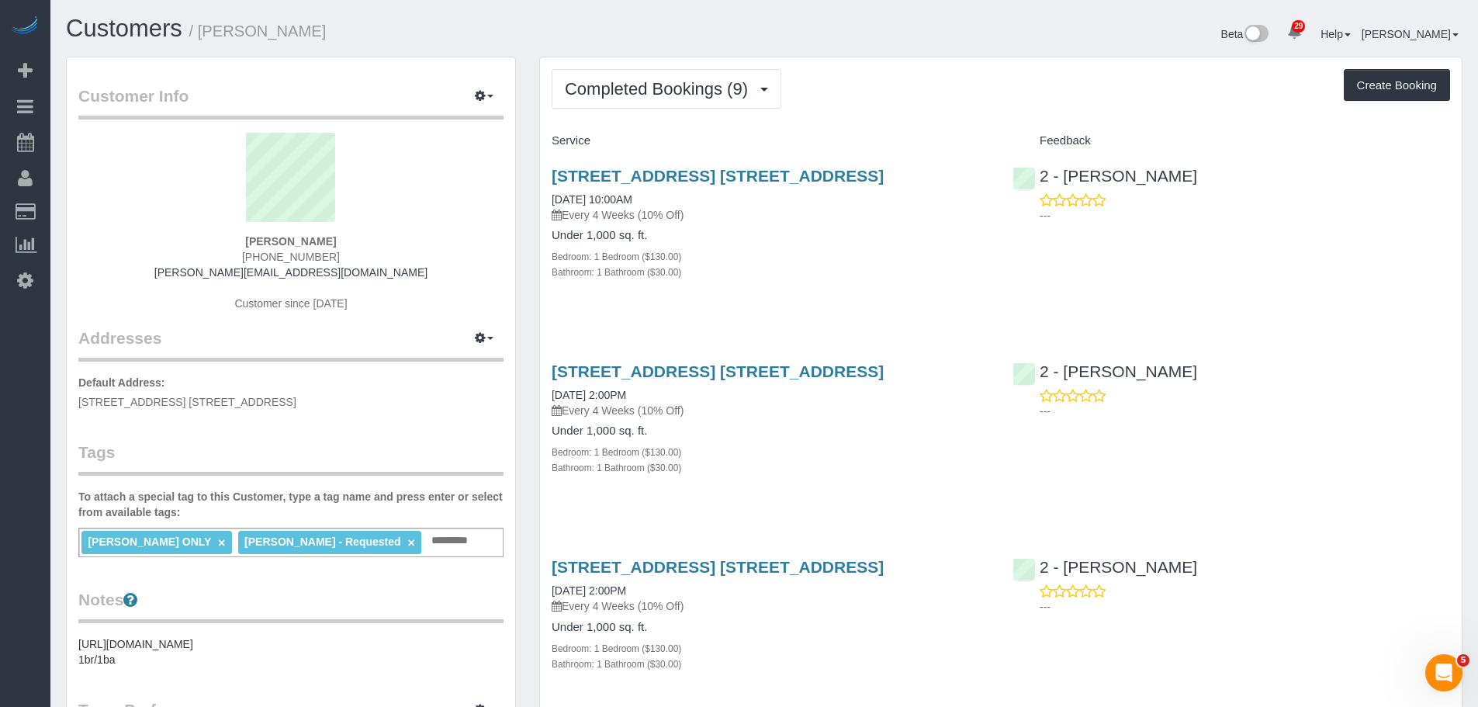
click at [923, 81] on div "Completed Bookings (9) Completed Bookings (9) Upcoming Bookings (7) Cancelled B…" at bounding box center [1001, 89] width 899 height 40
click at [929, 83] on div "Completed Bookings (9) Completed Bookings (9) Upcoming Bookings (7) Cancelled B…" at bounding box center [1001, 89] width 899 height 40
click at [897, 92] on div "Completed Bookings (9) Completed Bookings (9) Upcoming Bookings (7) Cancelled B…" at bounding box center [1001, 89] width 899 height 40
click at [892, 101] on div "Completed Bookings (9) Completed Bookings (9) Upcoming Bookings (7) Cancelled B…" at bounding box center [1001, 89] width 899 height 40
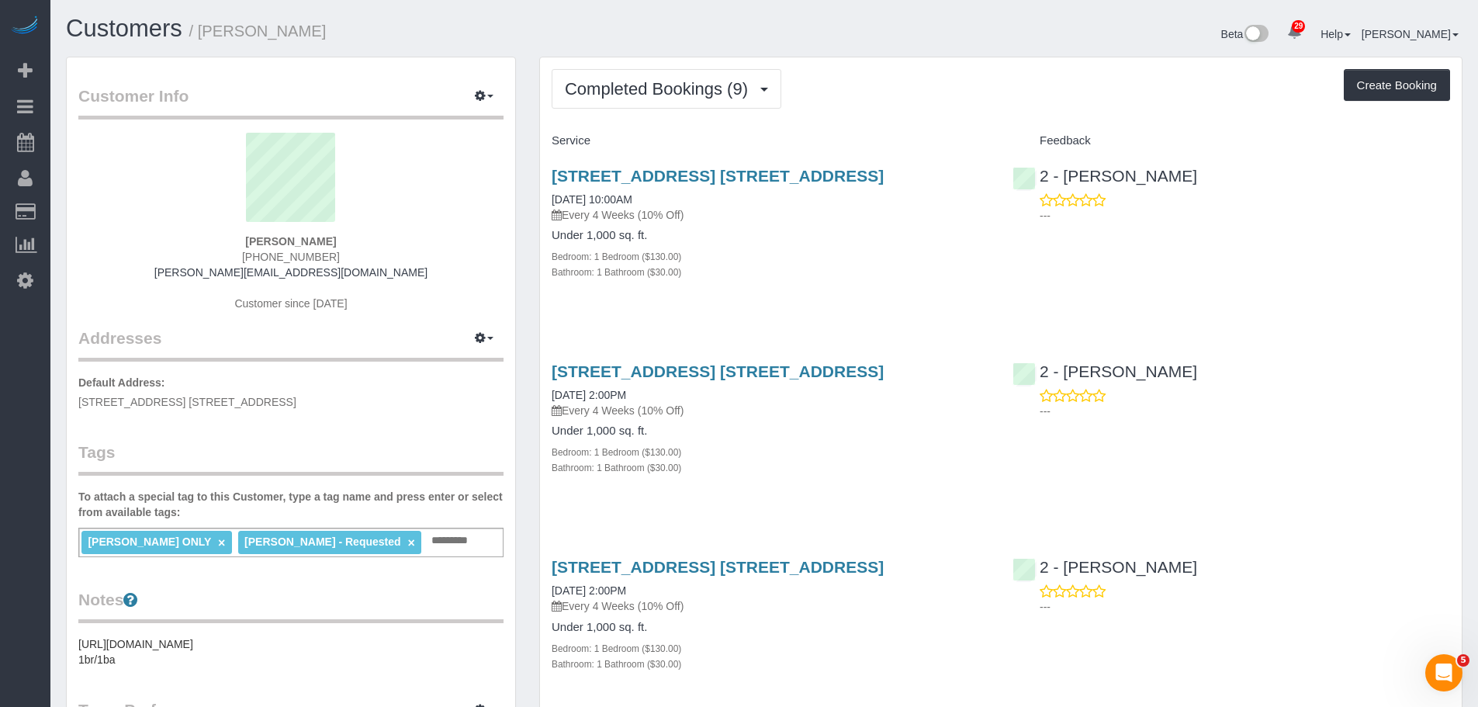
click at [954, 92] on div "Completed Bookings (9) Completed Bookings (9) Upcoming Bookings (7) Cancelled B…" at bounding box center [1001, 89] width 899 height 40
click at [658, 85] on span "Completed Bookings (9)" at bounding box center [660, 88] width 191 height 19
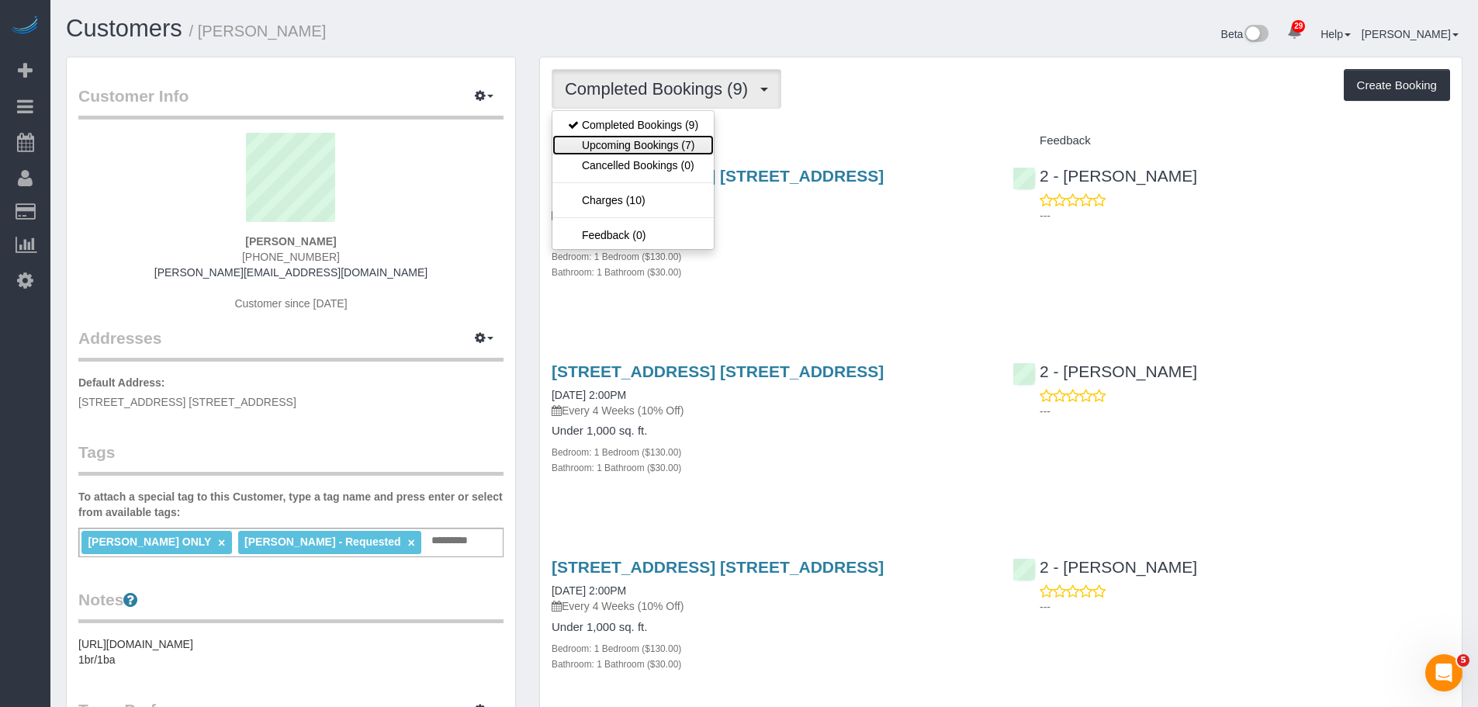
click at [655, 143] on link "Upcoming Bookings (7)" at bounding box center [632, 145] width 161 height 20
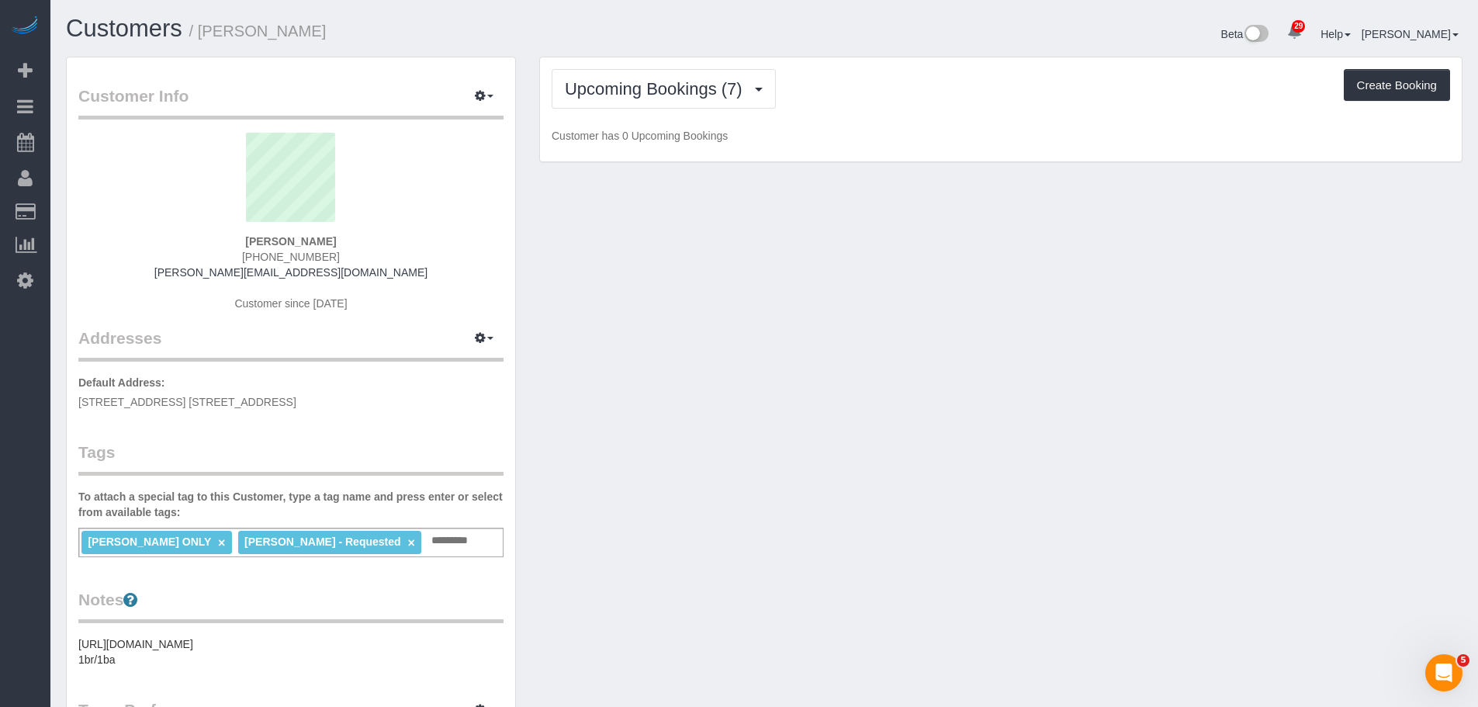
click at [1060, 119] on div "Upcoming Bookings (7) Completed Bookings (9) Upcoming Bookings (7) Cancelled Bo…" at bounding box center [1001, 109] width 922 height 105
click at [937, 116] on div "Upcoming Bookings (7) Completed Bookings (9) Upcoming Bookings (7) Cancelled Bo…" at bounding box center [1001, 109] width 922 height 105
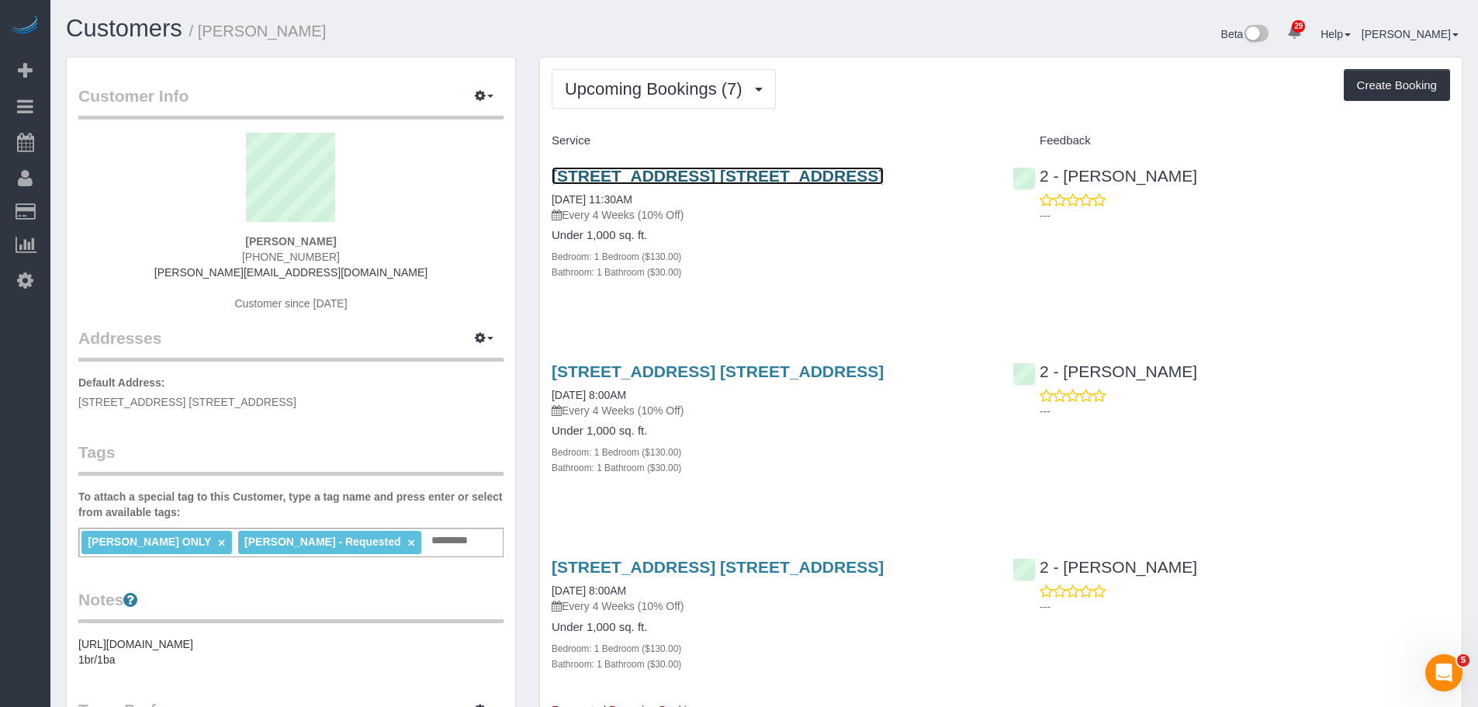
click at [852, 174] on link "[STREET_ADDRESS] [STREET_ADDRESS]" at bounding box center [718, 176] width 332 height 18
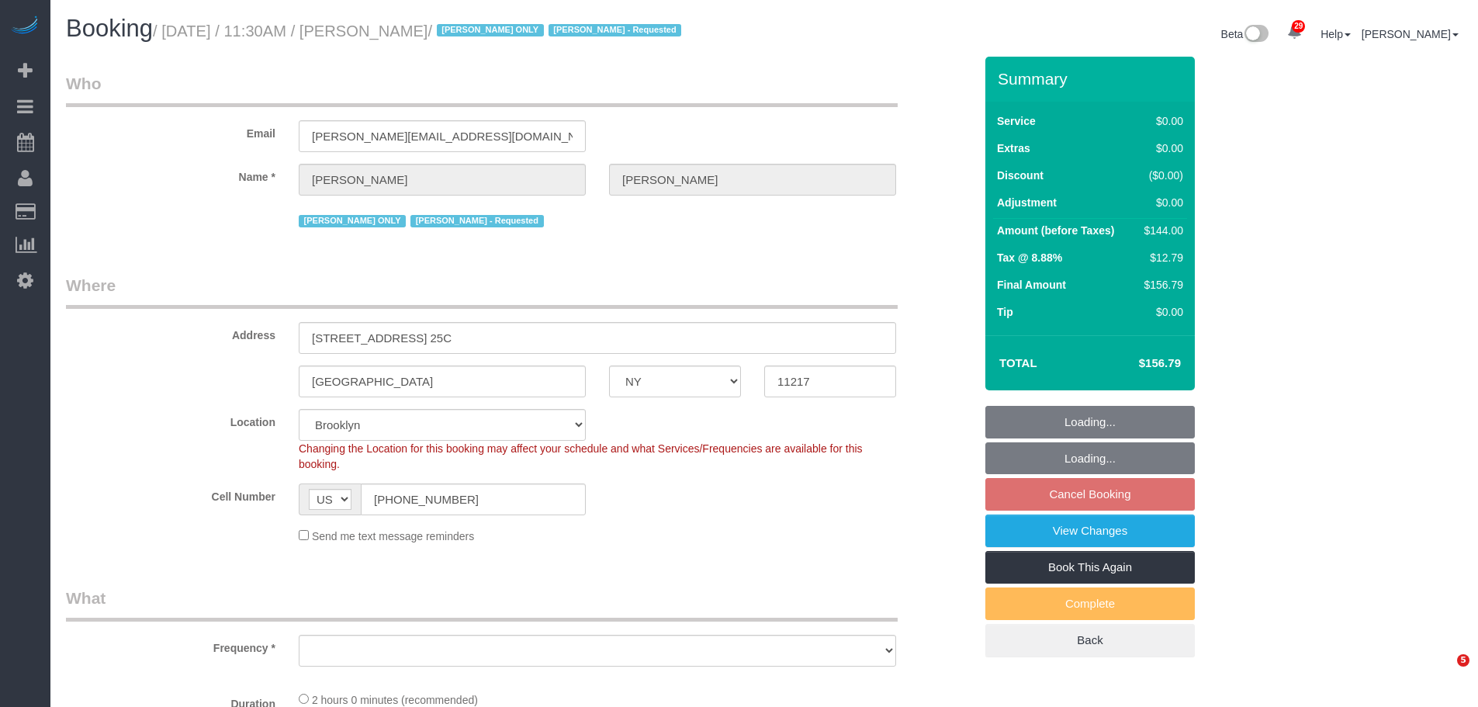
select select "NY"
select select "string:stripe-pm_1QfCPv4VGloSiKo7GPSlZj3p"
select select "number:61"
select select "number:77"
select select "number:15"
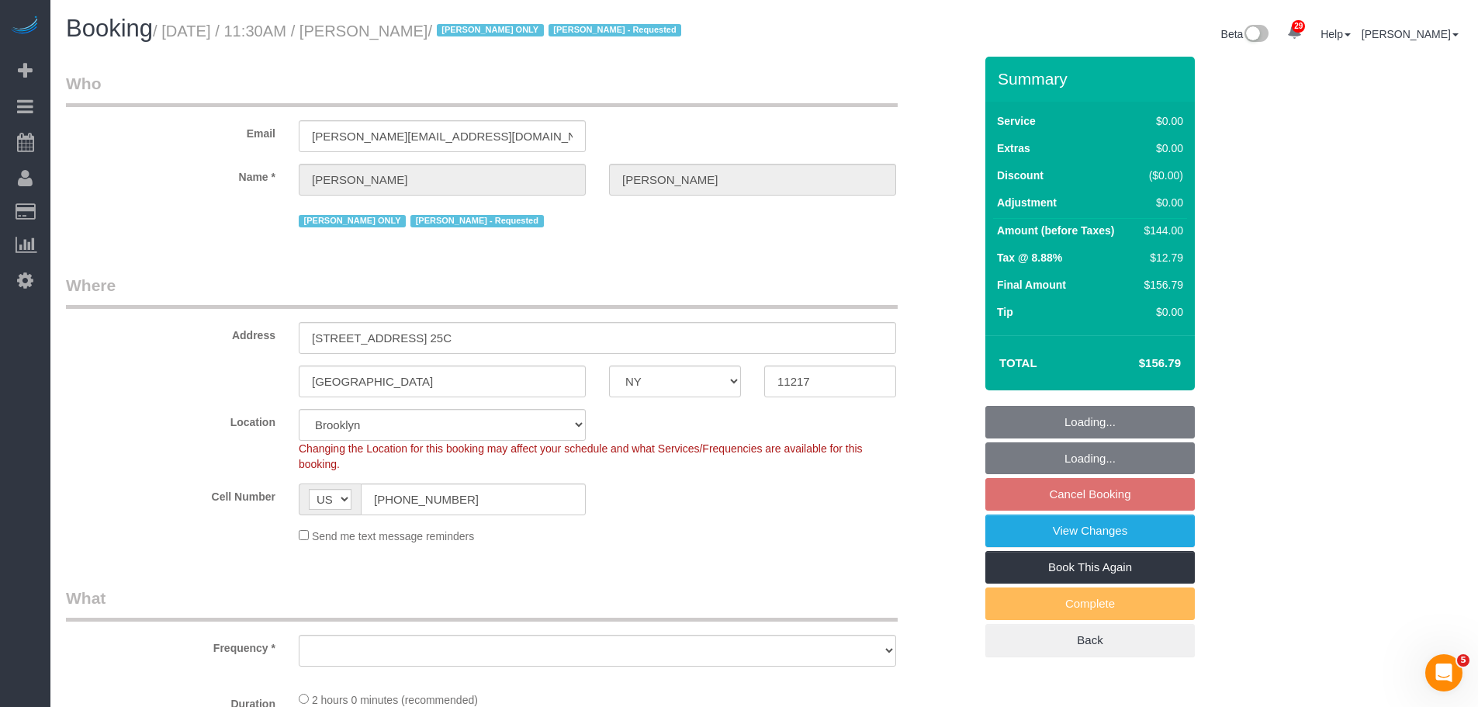
select select "number:5"
select select "object:1353"
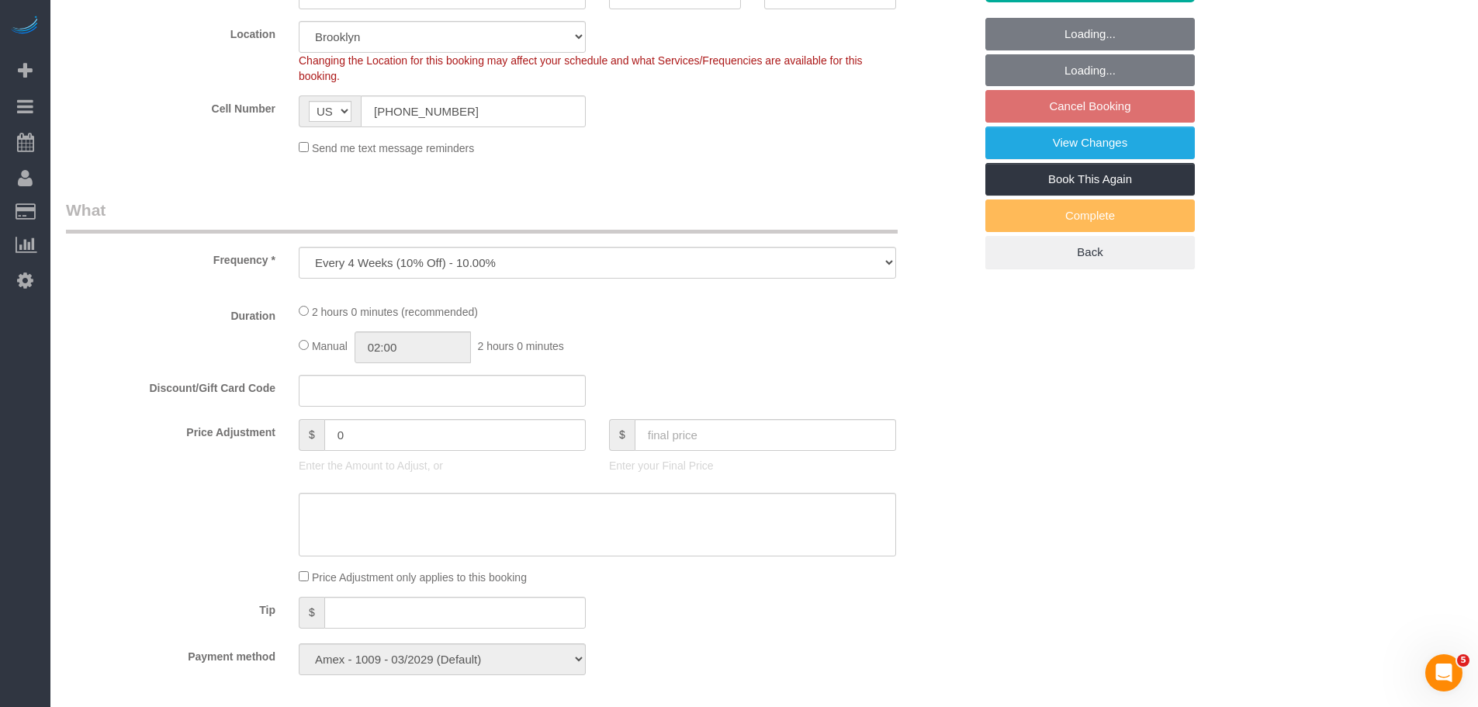
select select "1"
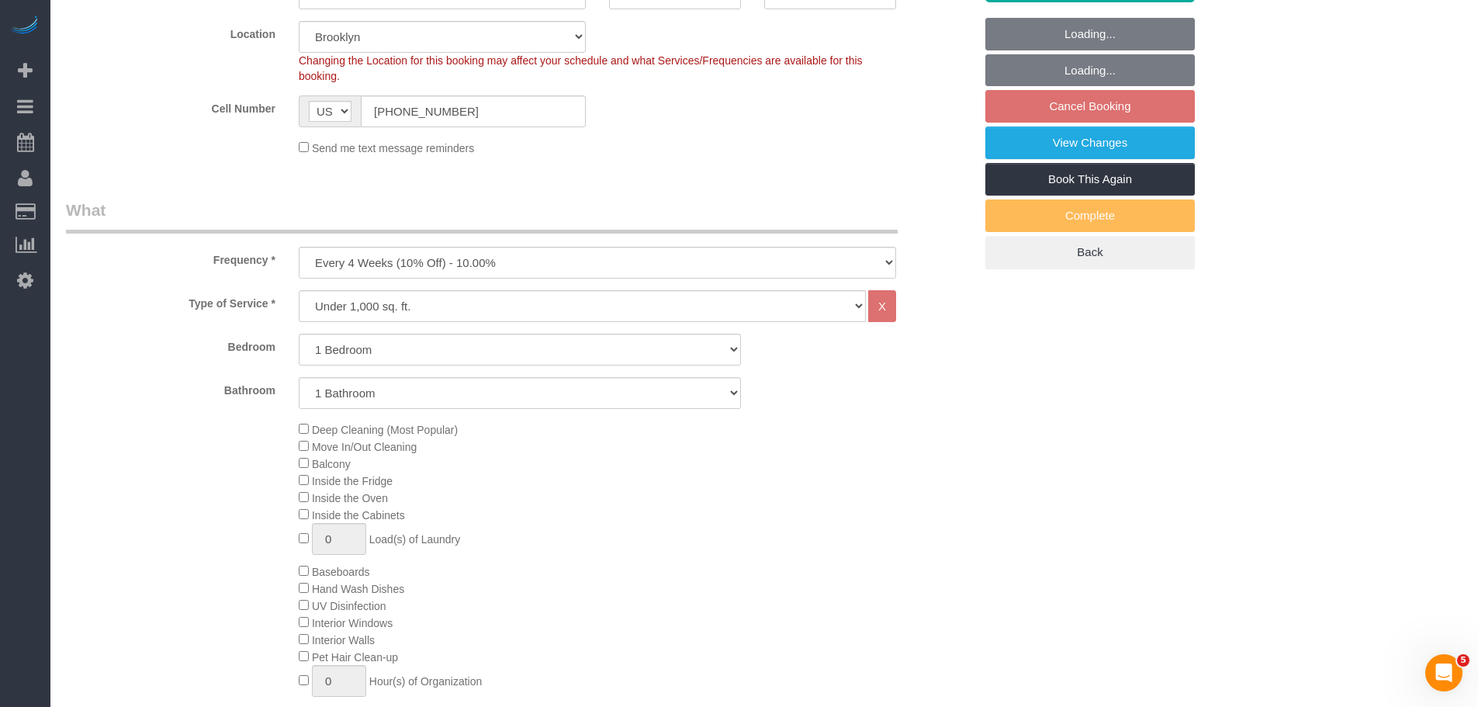
select select "object:1473"
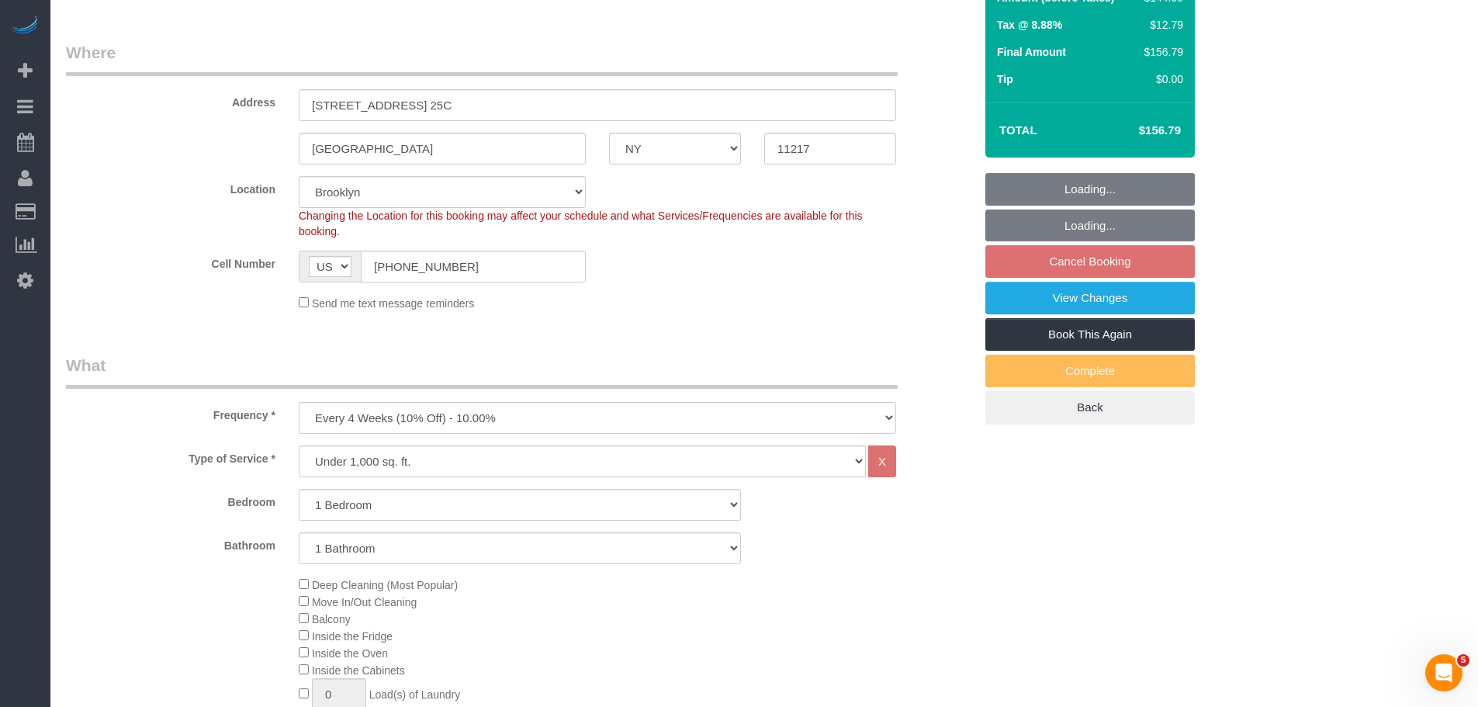
select select "1"
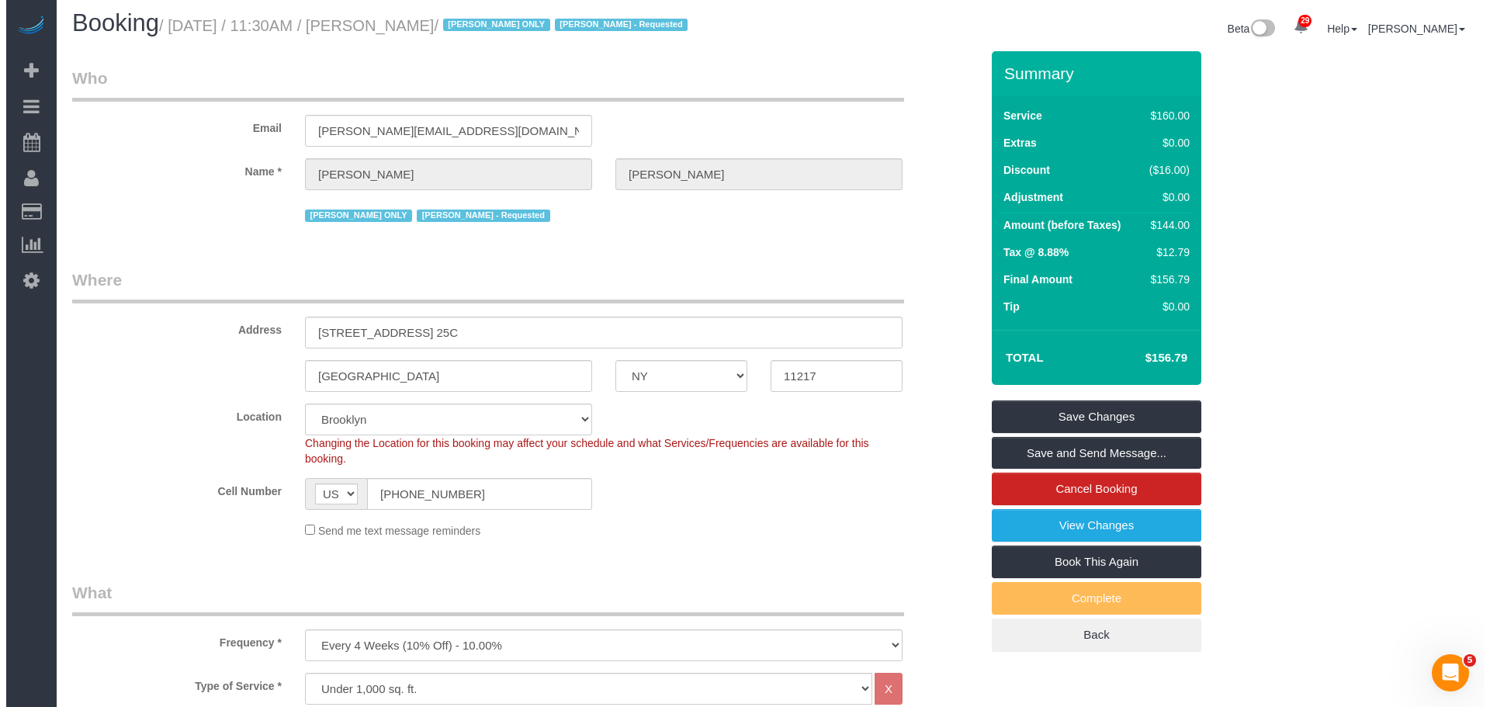
scroll to position [0, 0]
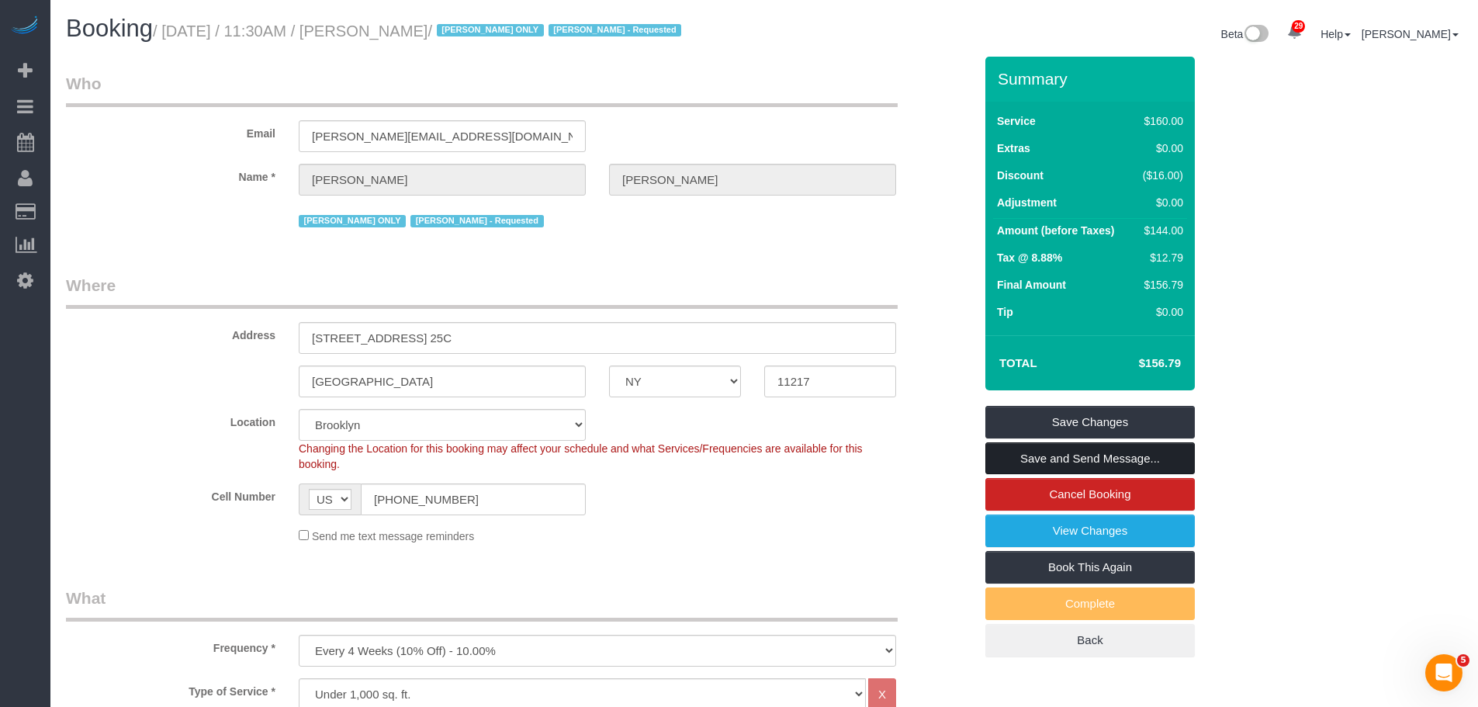
click at [1039, 459] on link "Save and Send Message..." at bounding box center [1089, 458] width 209 height 33
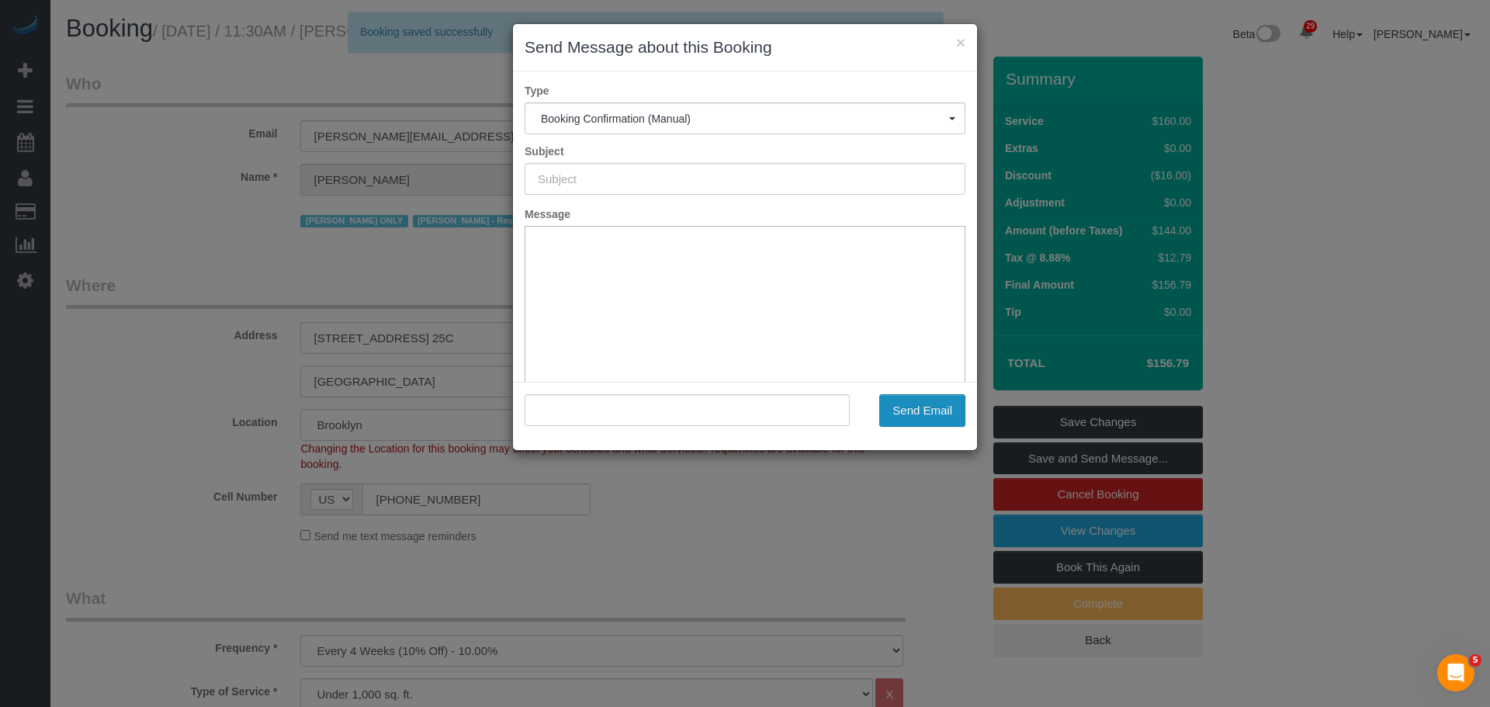
click at [936, 415] on button "Send Email" at bounding box center [922, 410] width 86 height 33
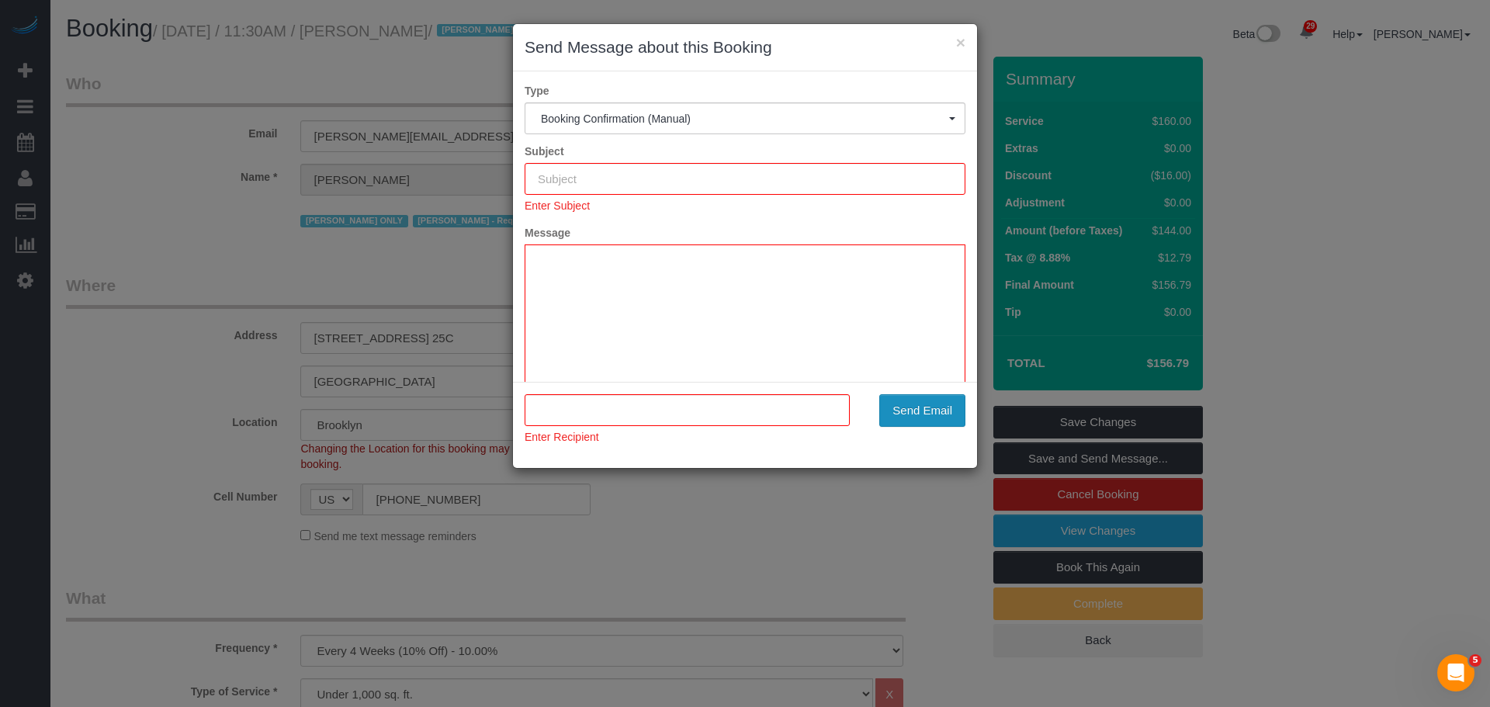
click at [919, 412] on button "Send Email" at bounding box center [922, 410] width 86 height 33
type input "Cleaning Confirmed for 10/10/2025 at 11:30am"
type input ""Tyler Marcolini" <marcolini.t@gmail.com>"
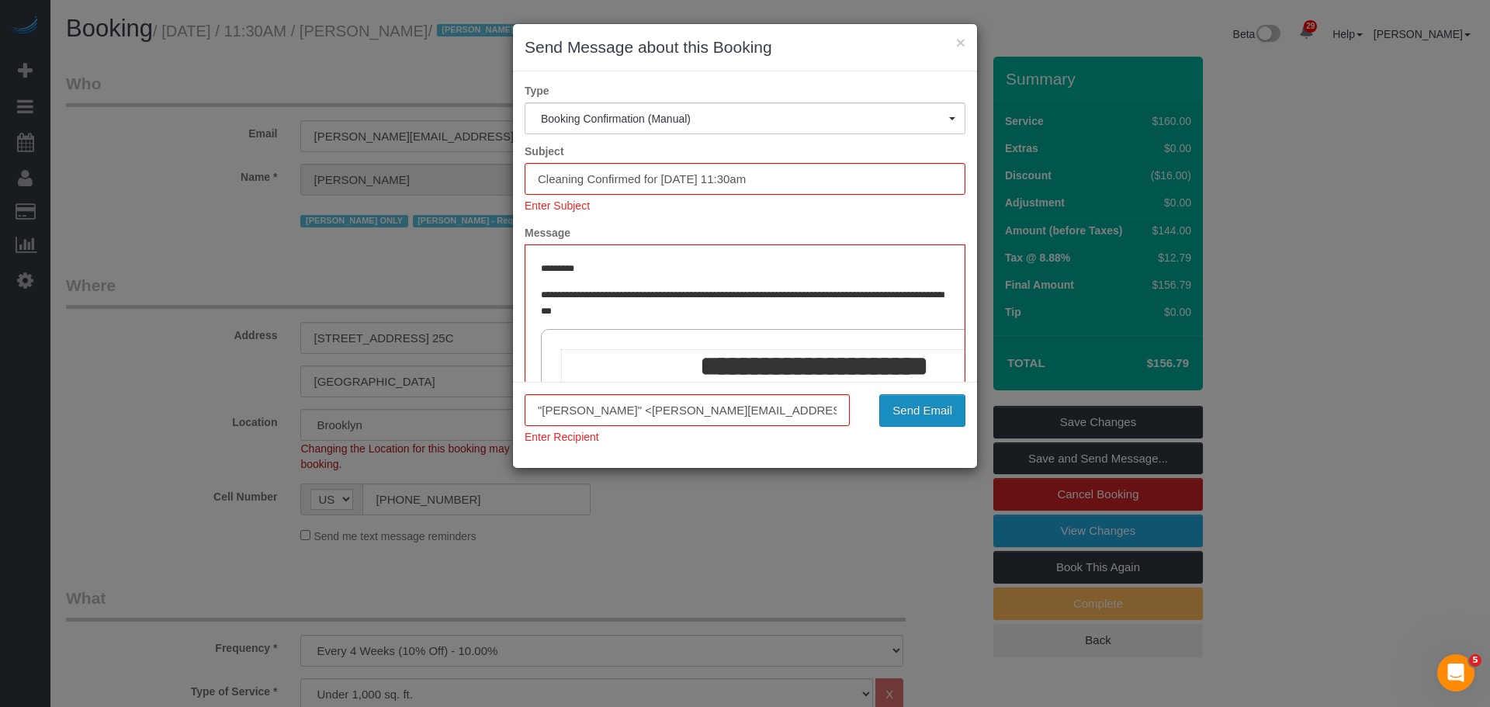
click at [929, 407] on button "Send Email" at bounding box center [922, 410] width 86 height 33
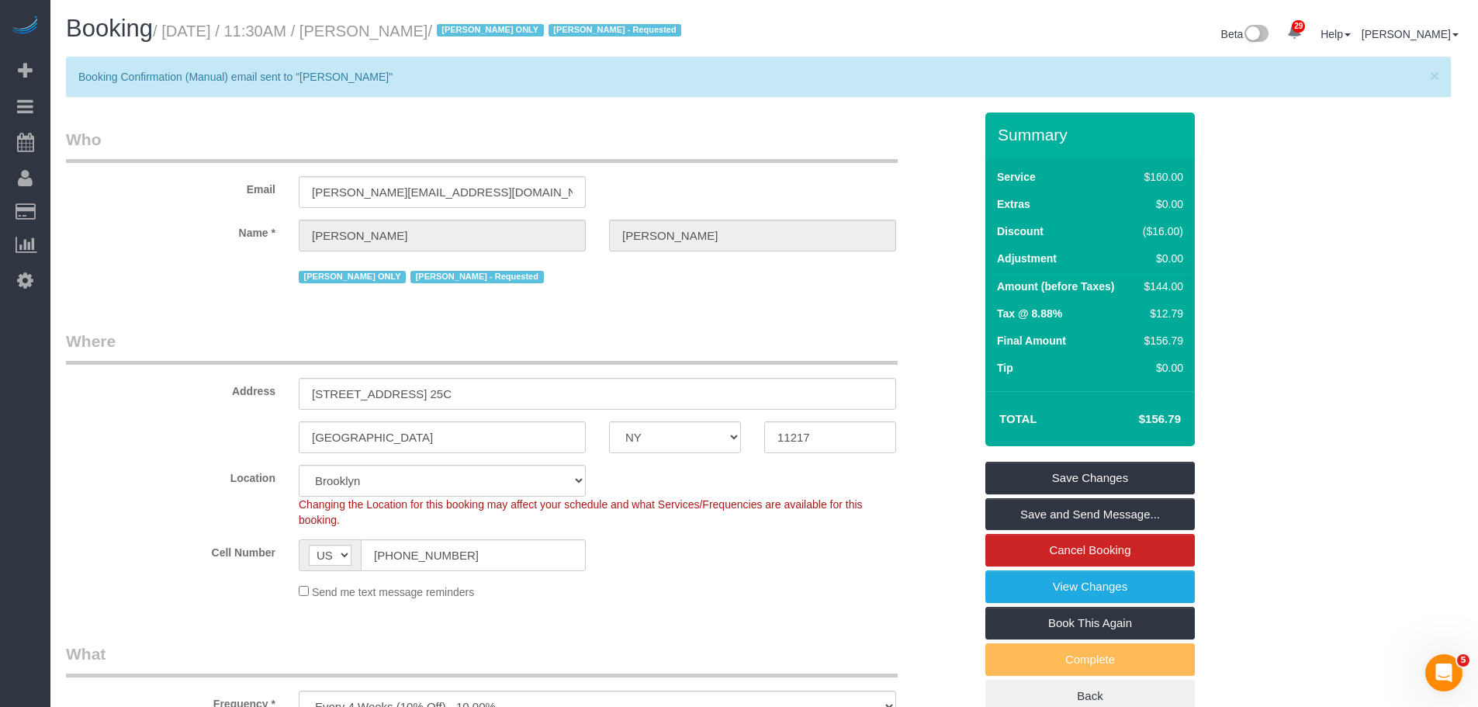
click at [815, 161] on legend "Who" at bounding box center [482, 145] width 832 height 35
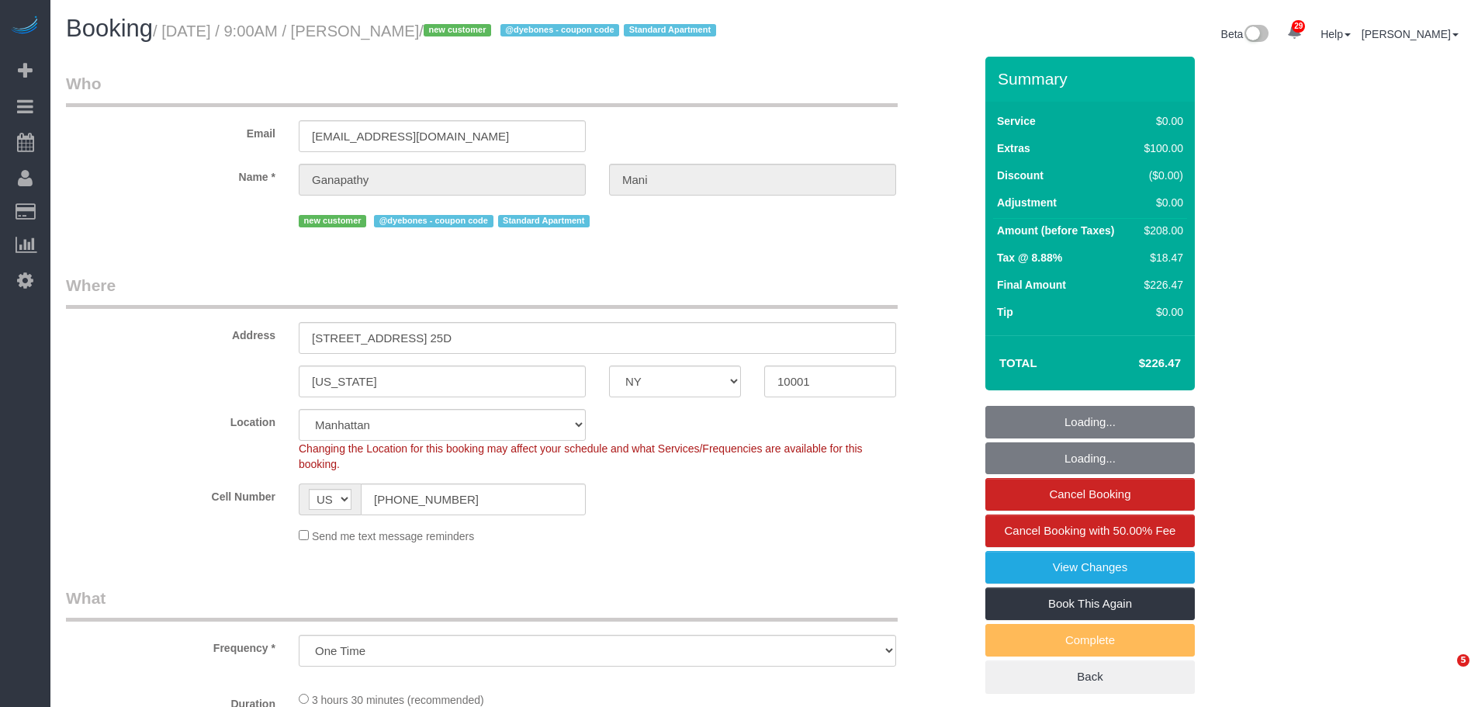
select select "NY"
select select "number:58"
select select "number:69"
select select "number:15"
select select "number:7"
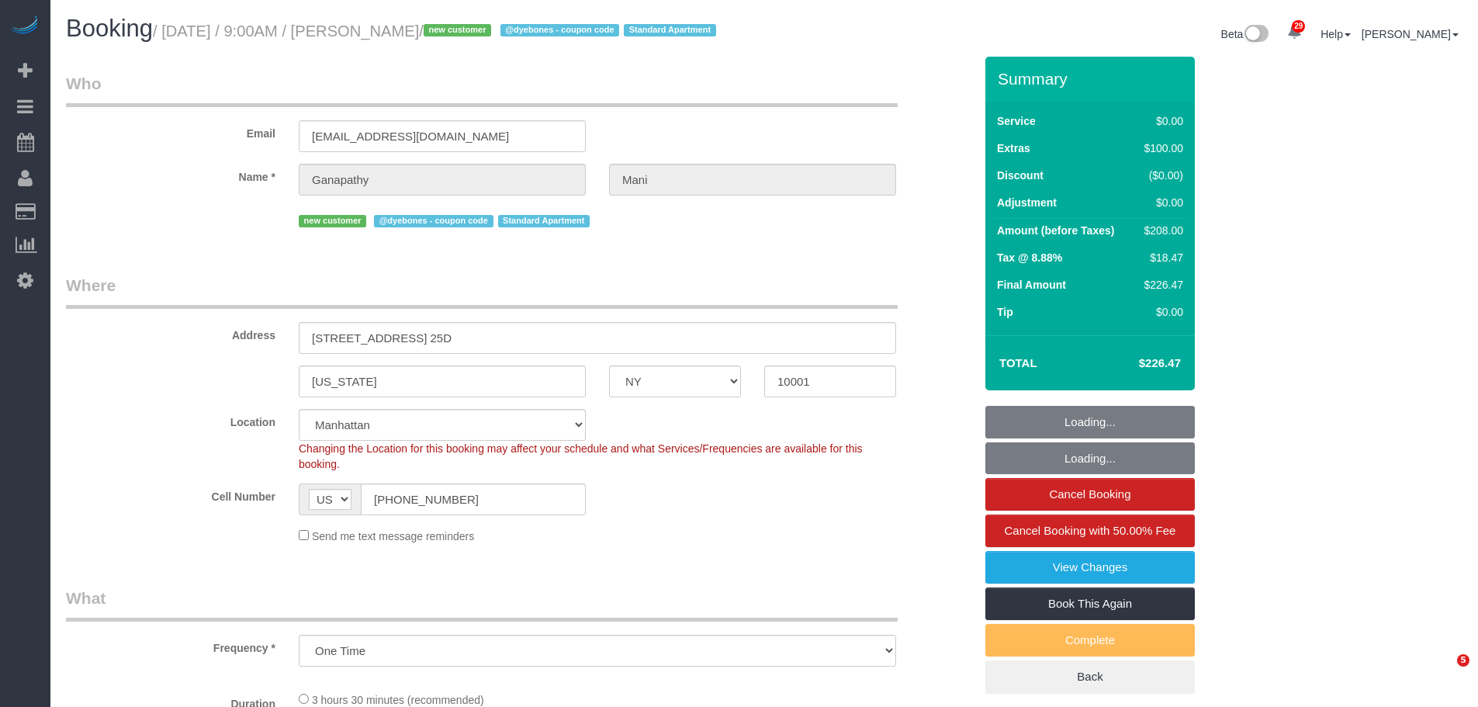
select select "object:1540"
select select "1"
select select "spot1"
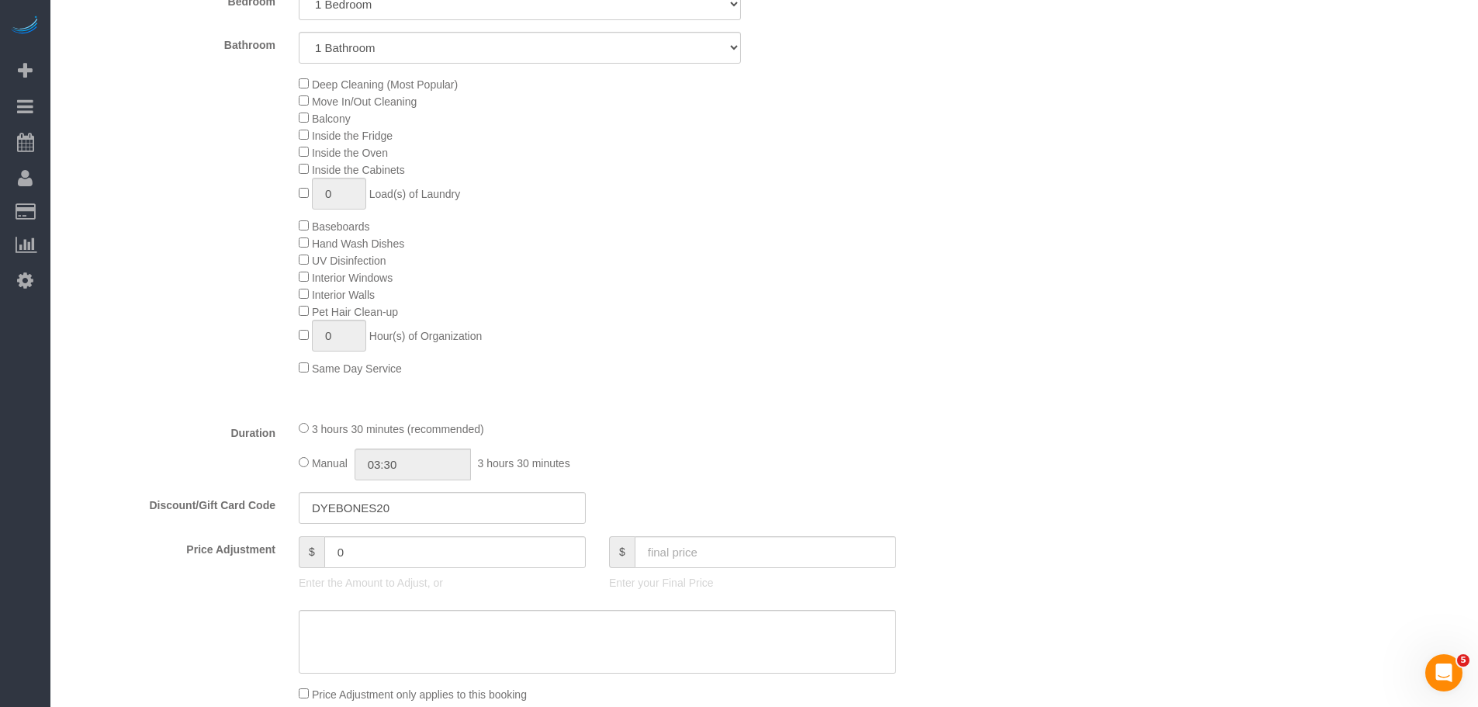
scroll to position [931, 0]
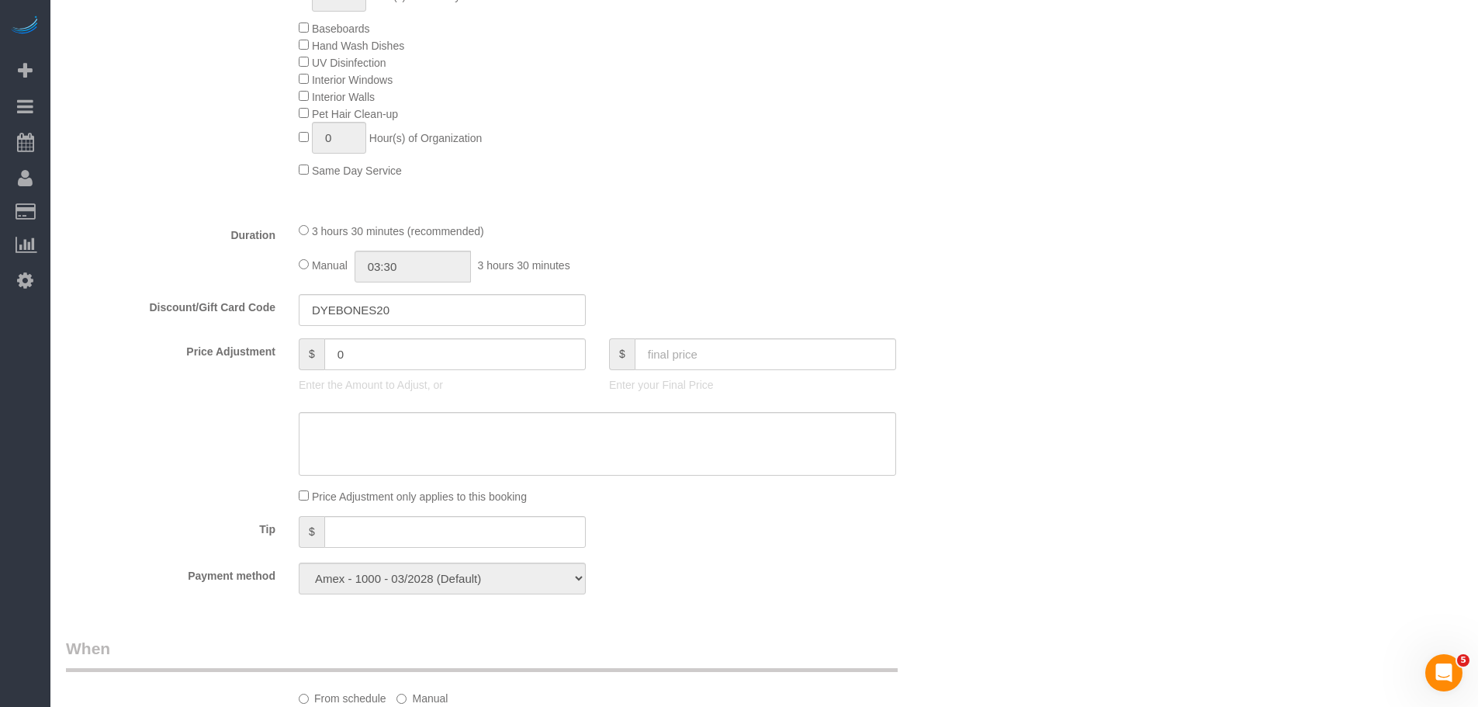
click at [782, 354] on fieldset "What Frequency * One Time Weekly (20% Off) - 20.00% Every 2 Weeks (15% Off) - 1…" at bounding box center [520, 130] width 908 height 951
